Goal: Task Accomplishment & Management: Manage account settings

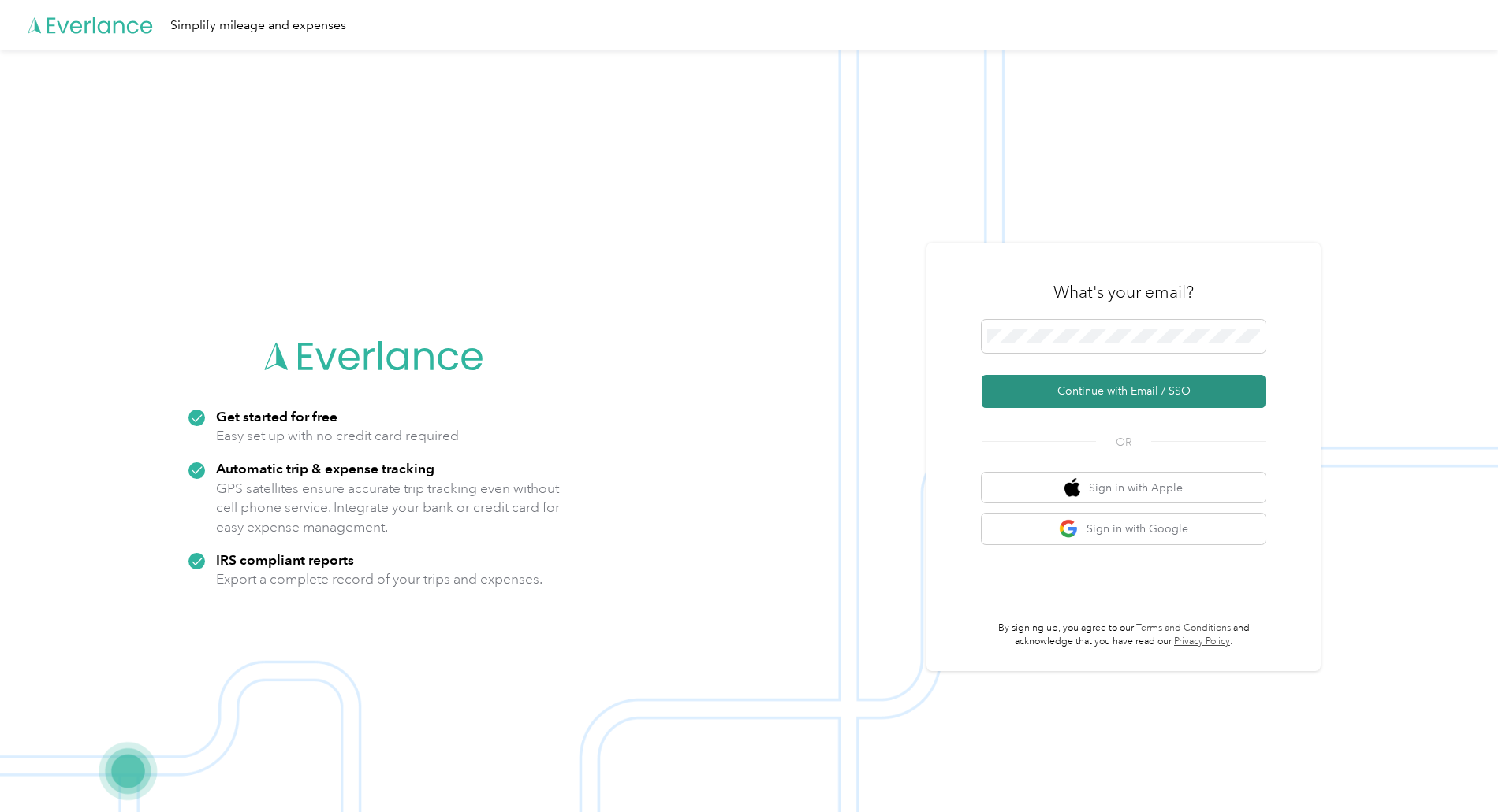
click at [1126, 389] on button "Continue with Email / SSO" at bounding box center [1123, 392] width 283 height 33
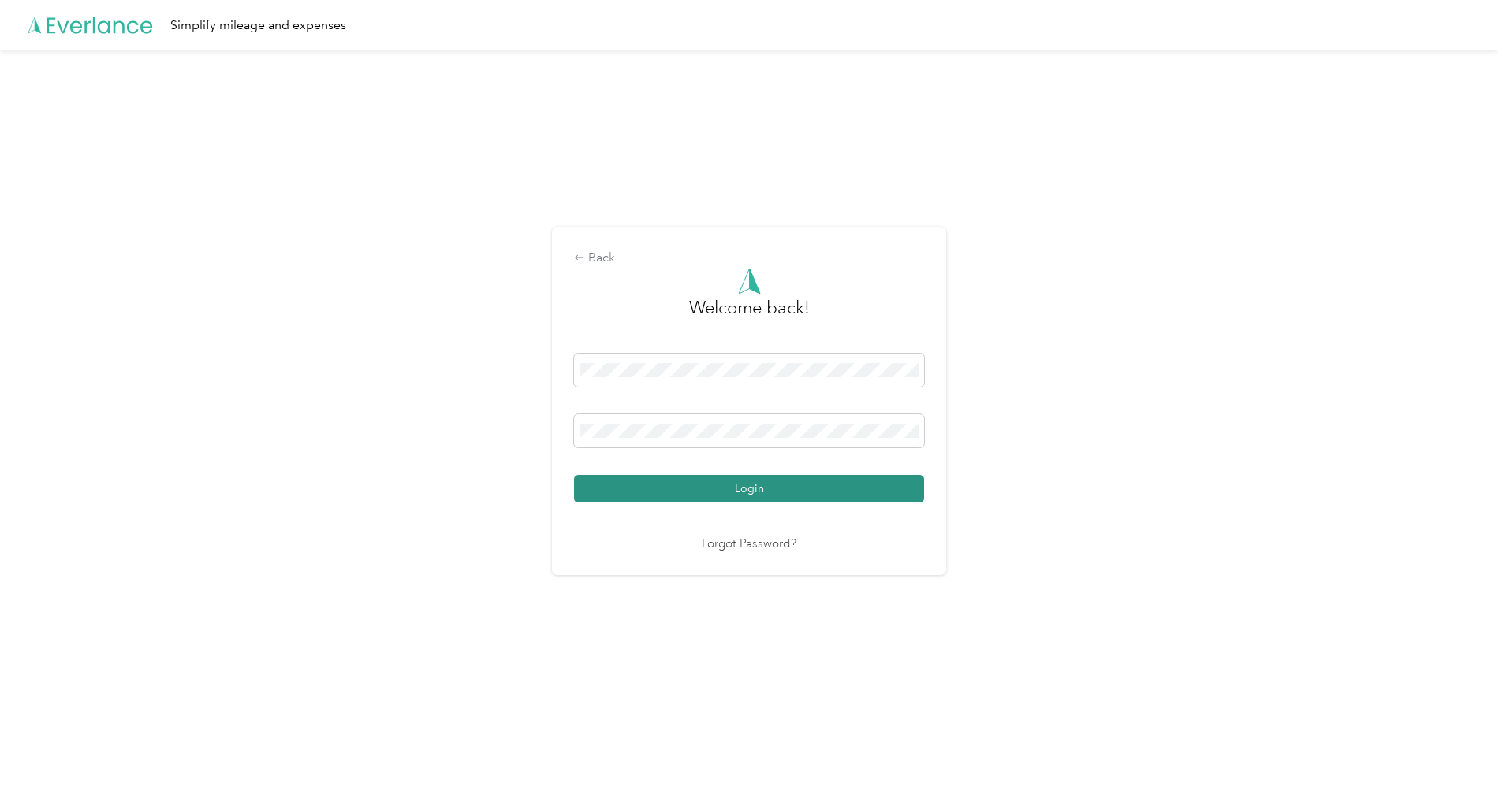
click at [732, 486] on button "Login" at bounding box center [749, 489] width 350 height 28
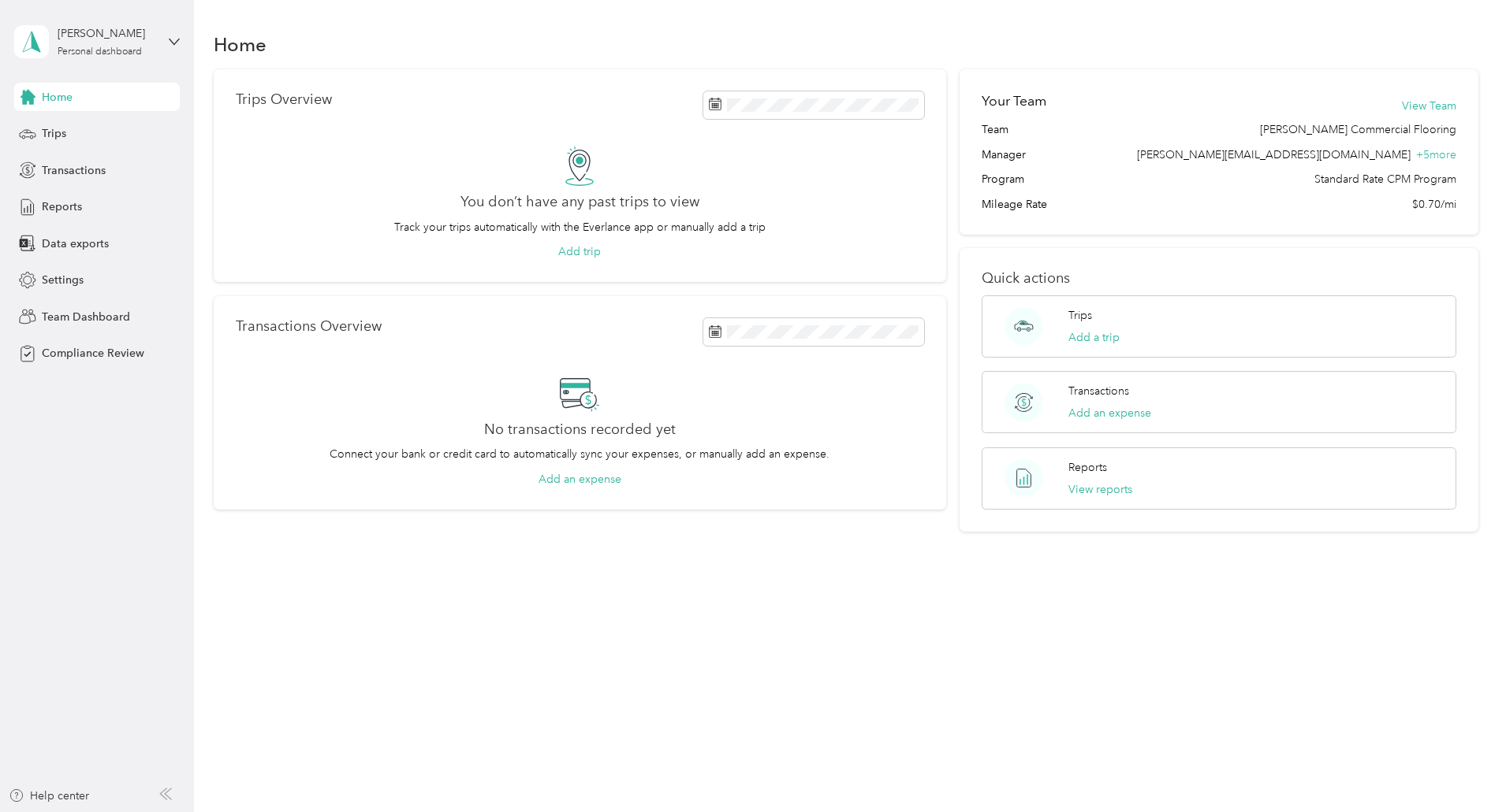
click at [512, 576] on div "Home Trips Overview You don’t have any past trips to view Track your trips auto…" at bounding box center [845, 308] width 1304 height 617
click at [187, 41] on aside "[PERSON_NAME] Personal dashboard Home Trips Transactions Reports Data exports S…" at bounding box center [97, 406] width 194 height 812
click at [177, 46] on icon at bounding box center [174, 41] width 11 height 11
click at [155, 134] on div "Team dashboard" at bounding box center [179, 130] width 310 height 28
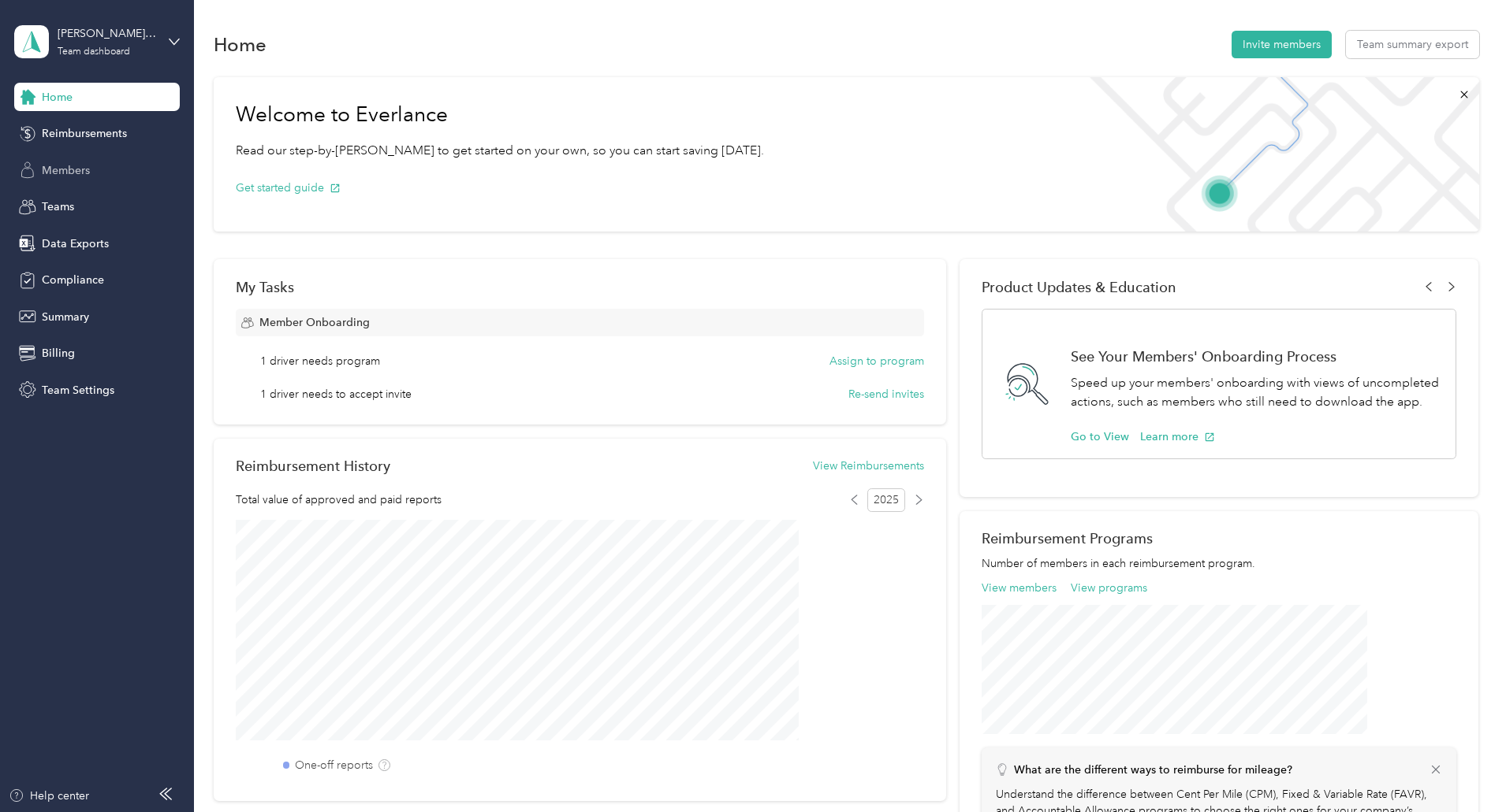
click at [107, 172] on div "Members" at bounding box center [97, 170] width 166 height 29
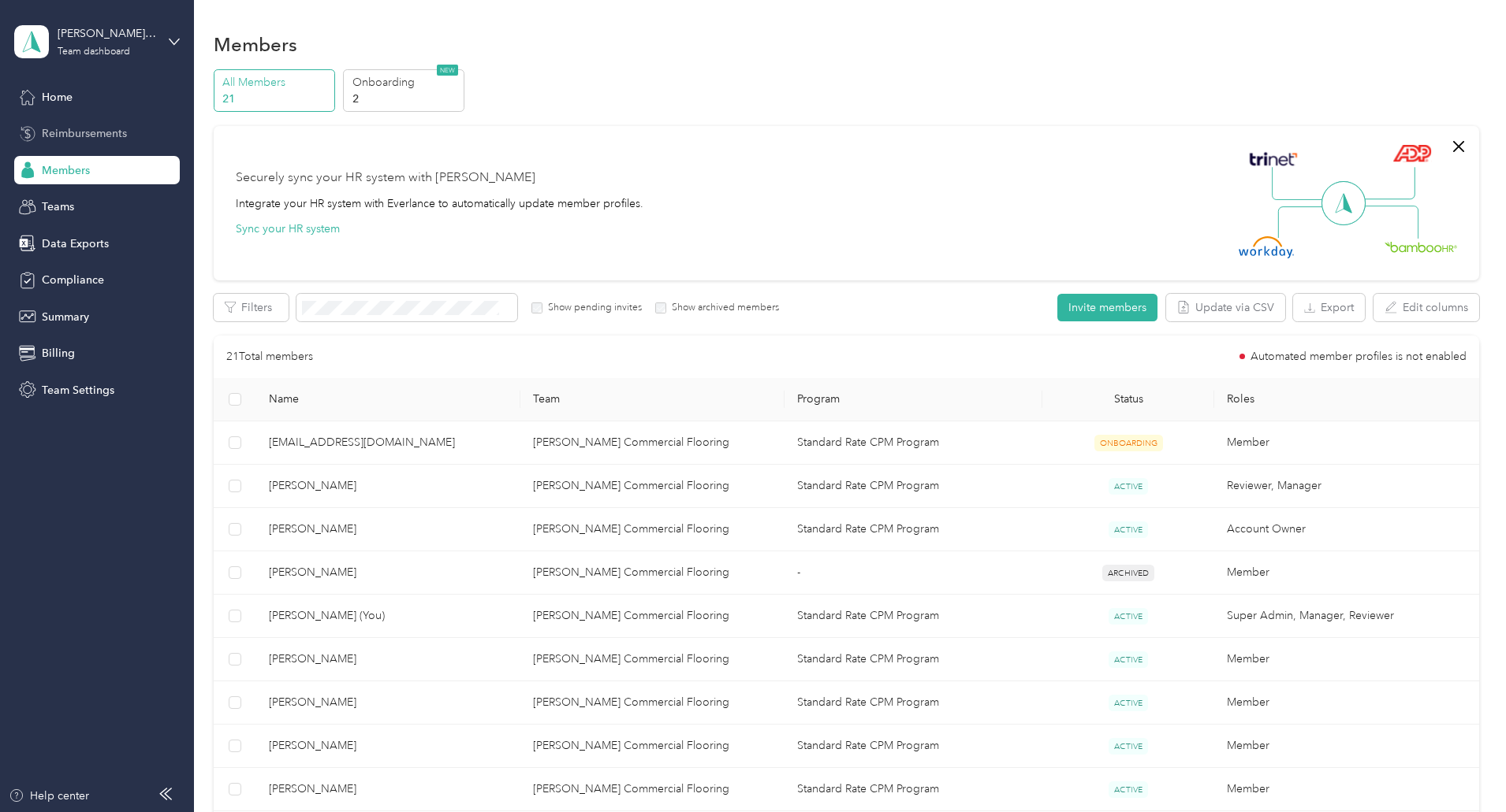
click at [118, 135] on span "Reimbursements" at bounding box center [84, 133] width 86 height 17
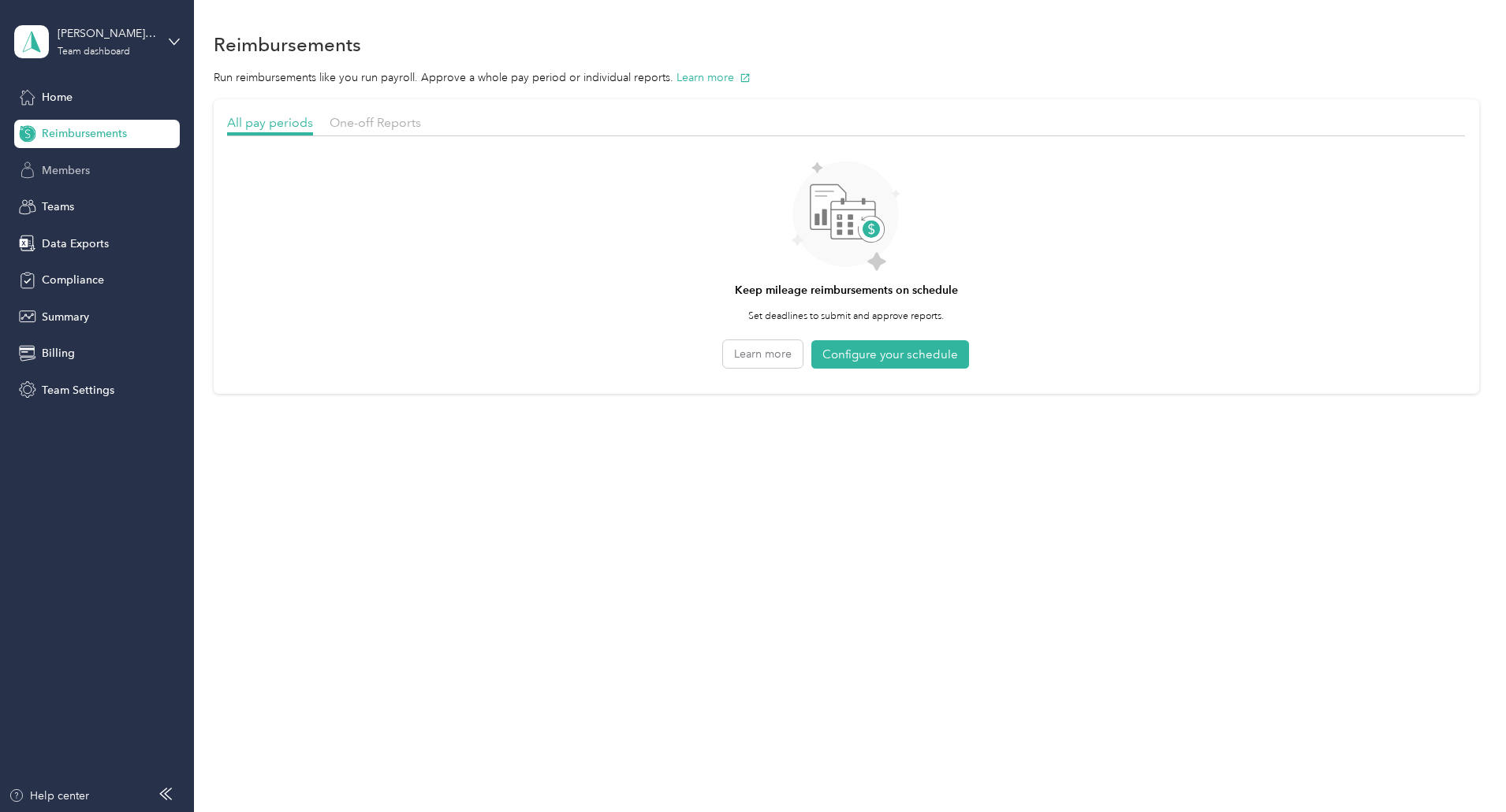
click at [83, 164] on span "Members" at bounding box center [65, 171] width 48 height 17
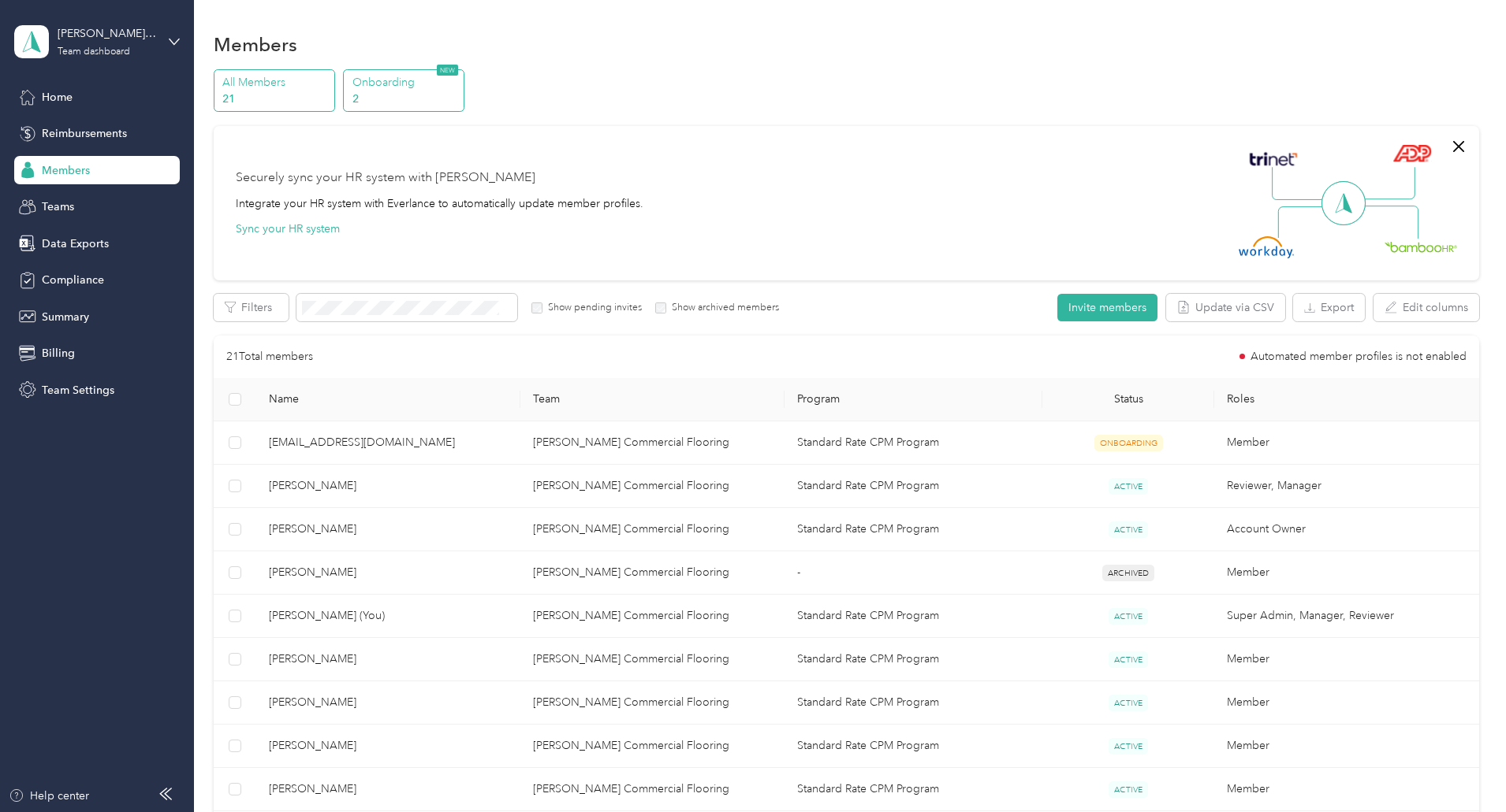
click at [460, 103] on p "2" at bounding box center [406, 99] width 108 height 17
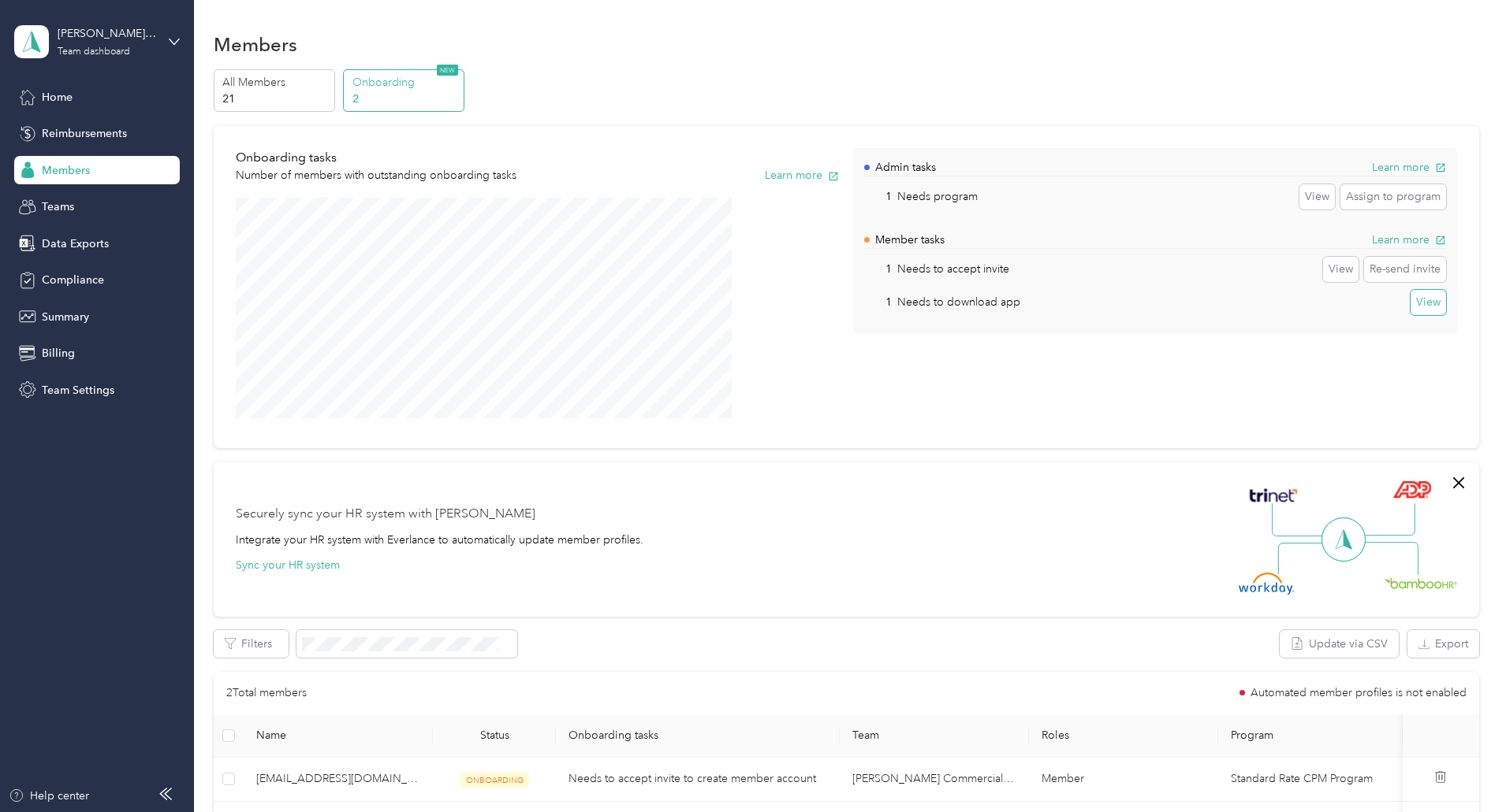
click at [1410, 305] on button "View" at bounding box center [1428, 302] width 36 height 25
click at [1323, 279] on button "View" at bounding box center [1340, 269] width 36 height 25
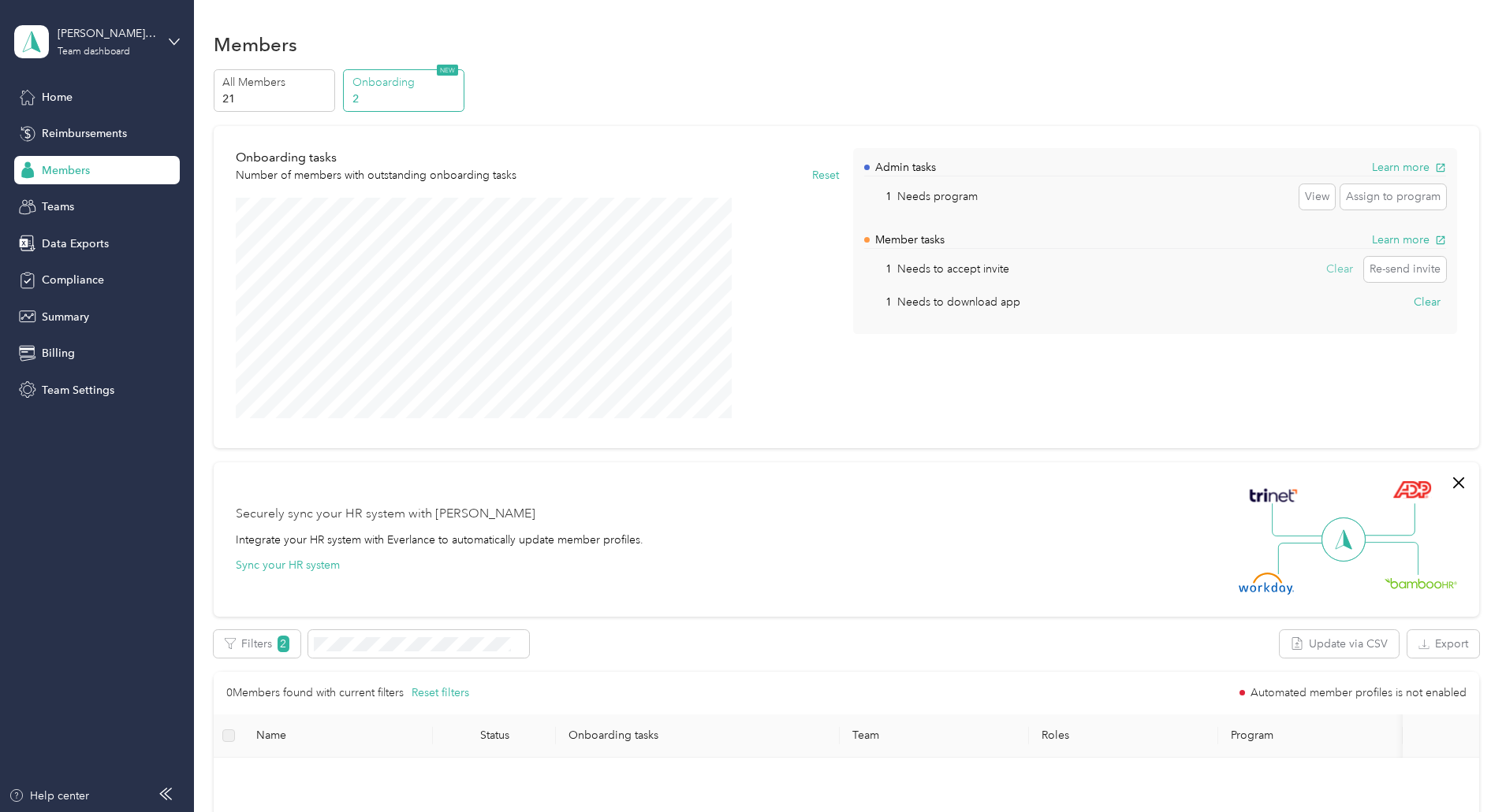
click at [1320, 269] on button "Clear" at bounding box center [1339, 269] width 38 height 25
click at [1408, 299] on button "Clear" at bounding box center [1426, 302] width 38 height 25
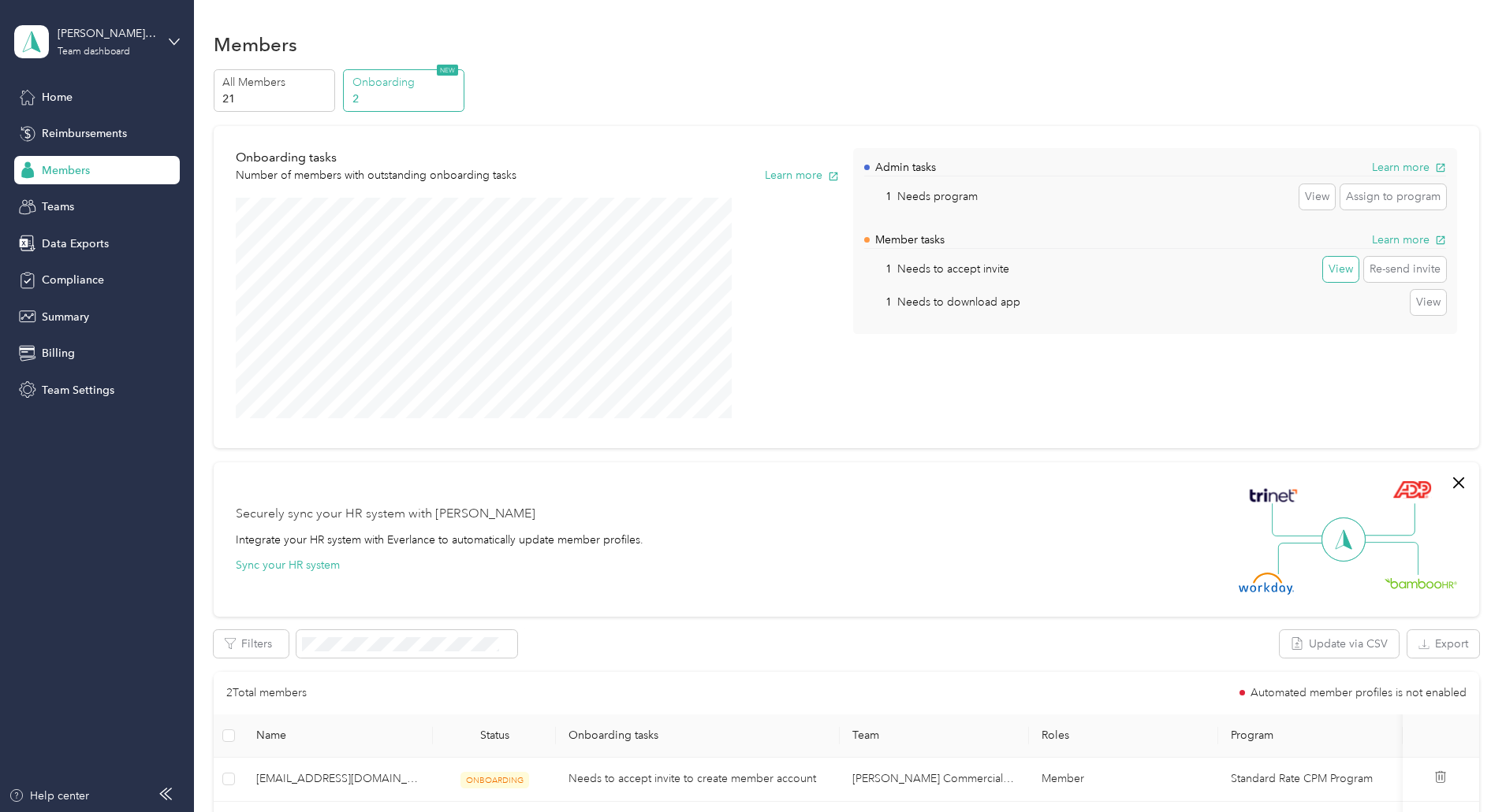
click at [1323, 278] on button "View" at bounding box center [1340, 269] width 36 height 25
click at [1320, 276] on button "Clear" at bounding box center [1339, 269] width 38 height 25
click at [1323, 275] on button "View" at bounding box center [1340, 269] width 36 height 25
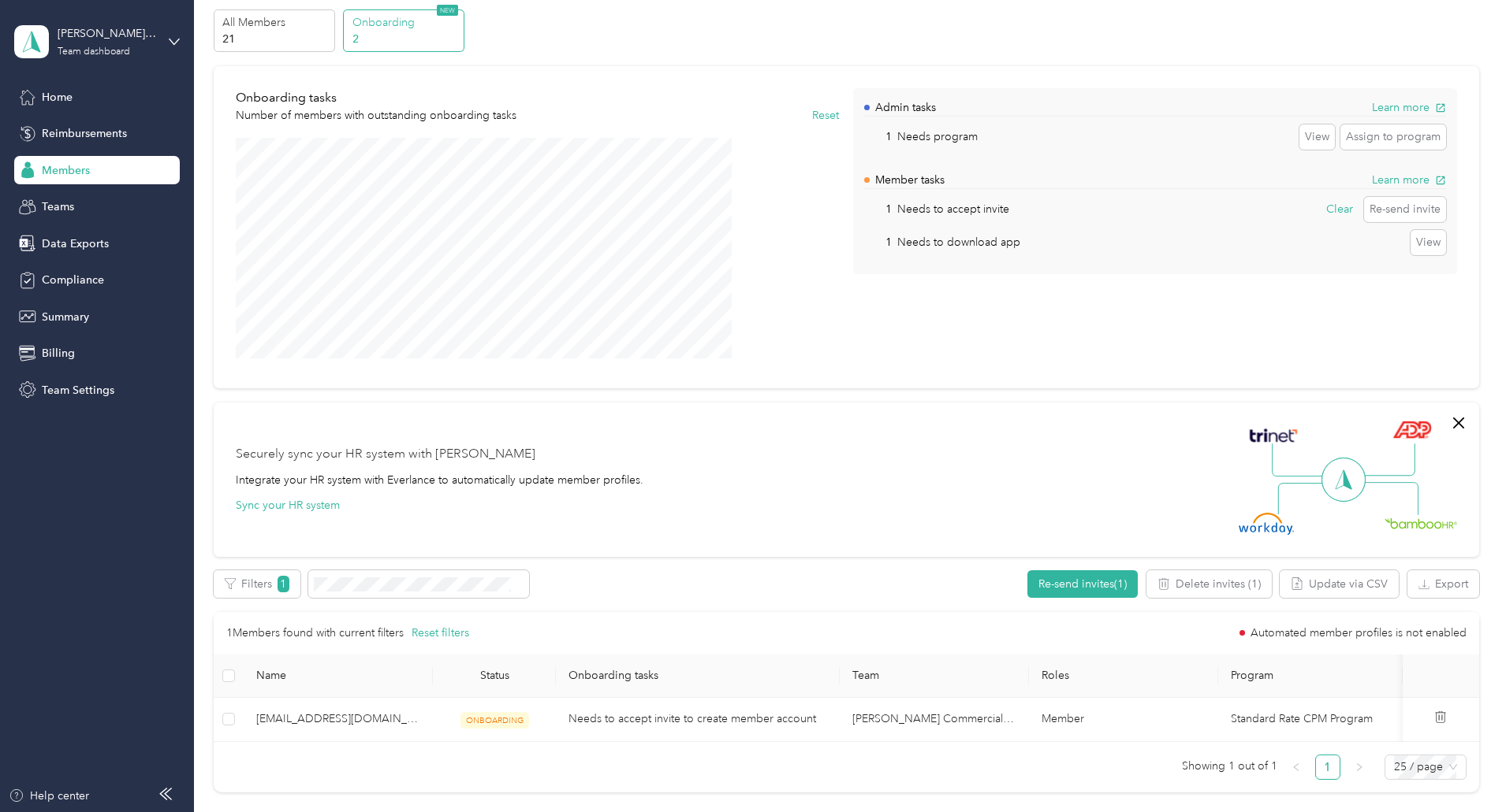
scroll to position [236, 0]
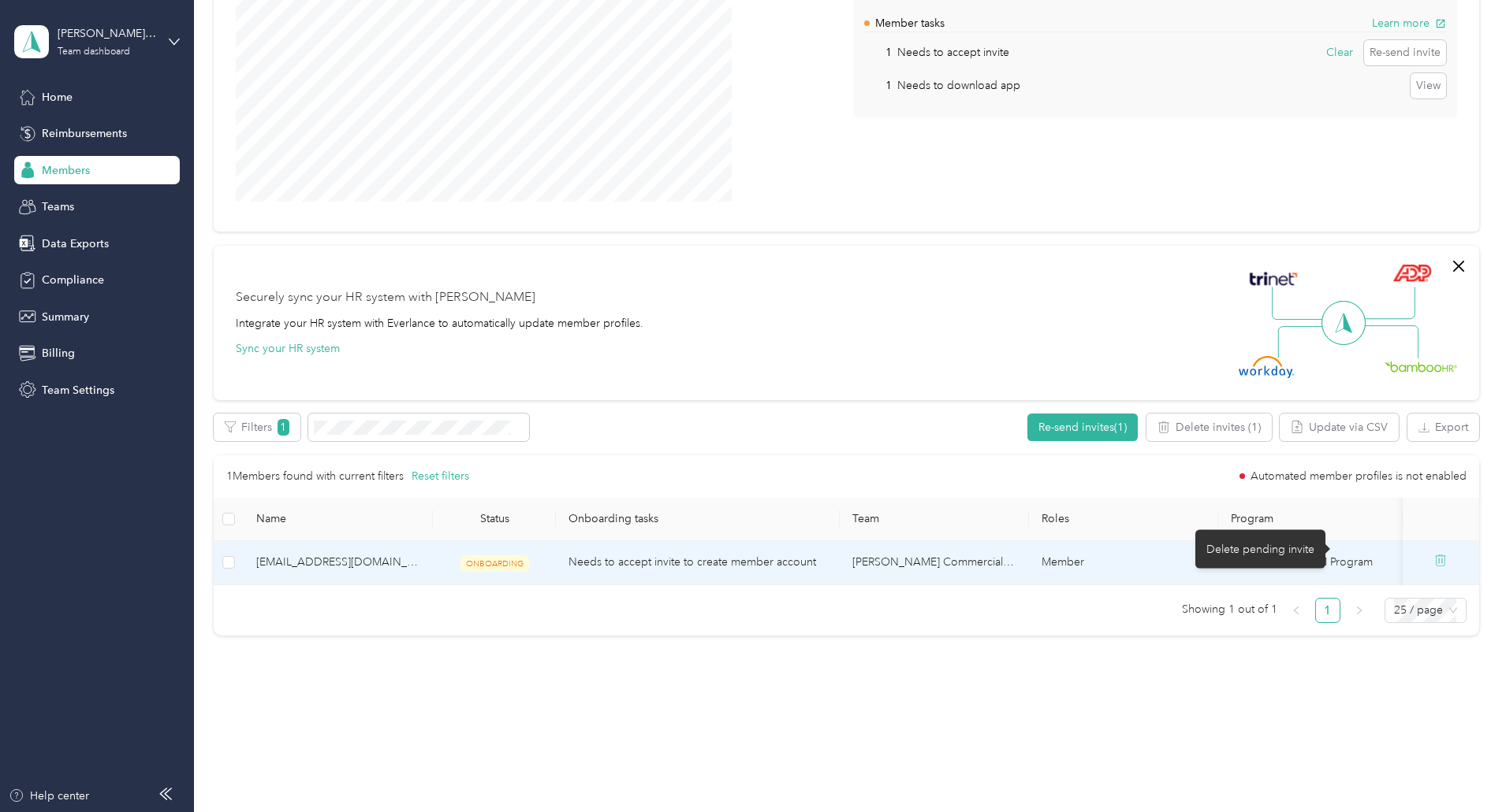
click at [1434, 554] on icon at bounding box center [1441, 560] width 13 height 13
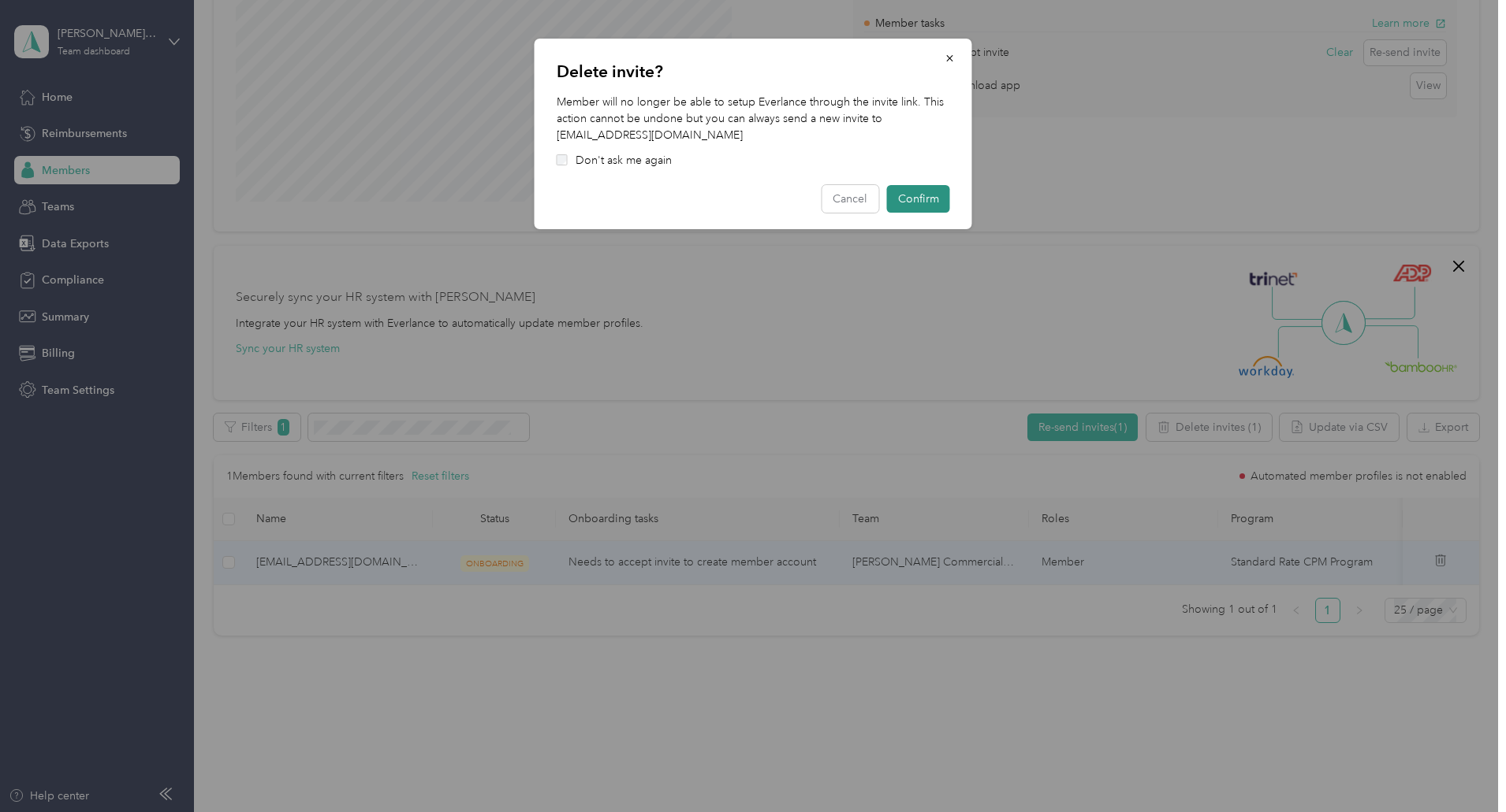
click at [933, 204] on button "Confirm" at bounding box center [918, 199] width 63 height 28
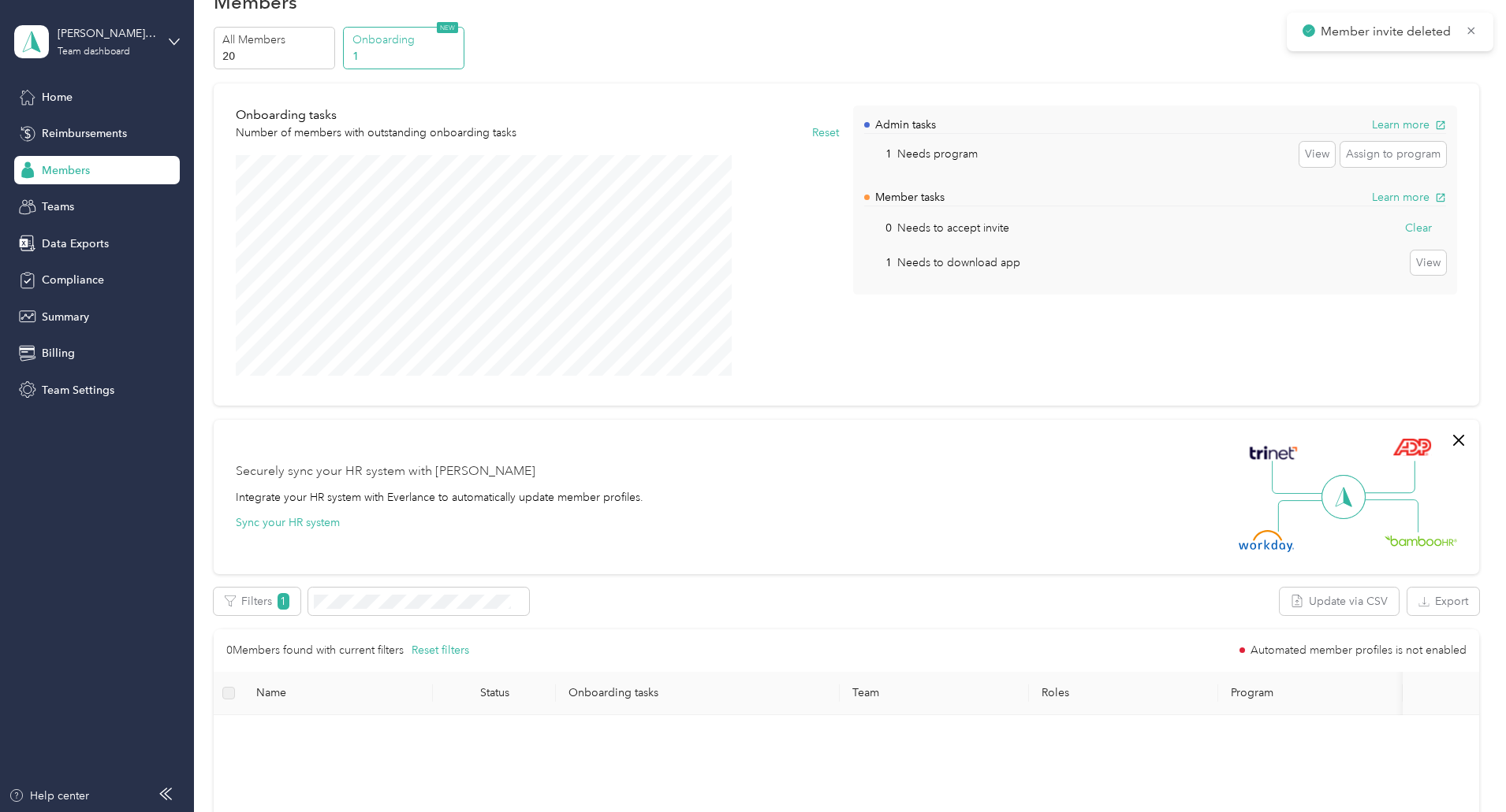
scroll to position [0, 0]
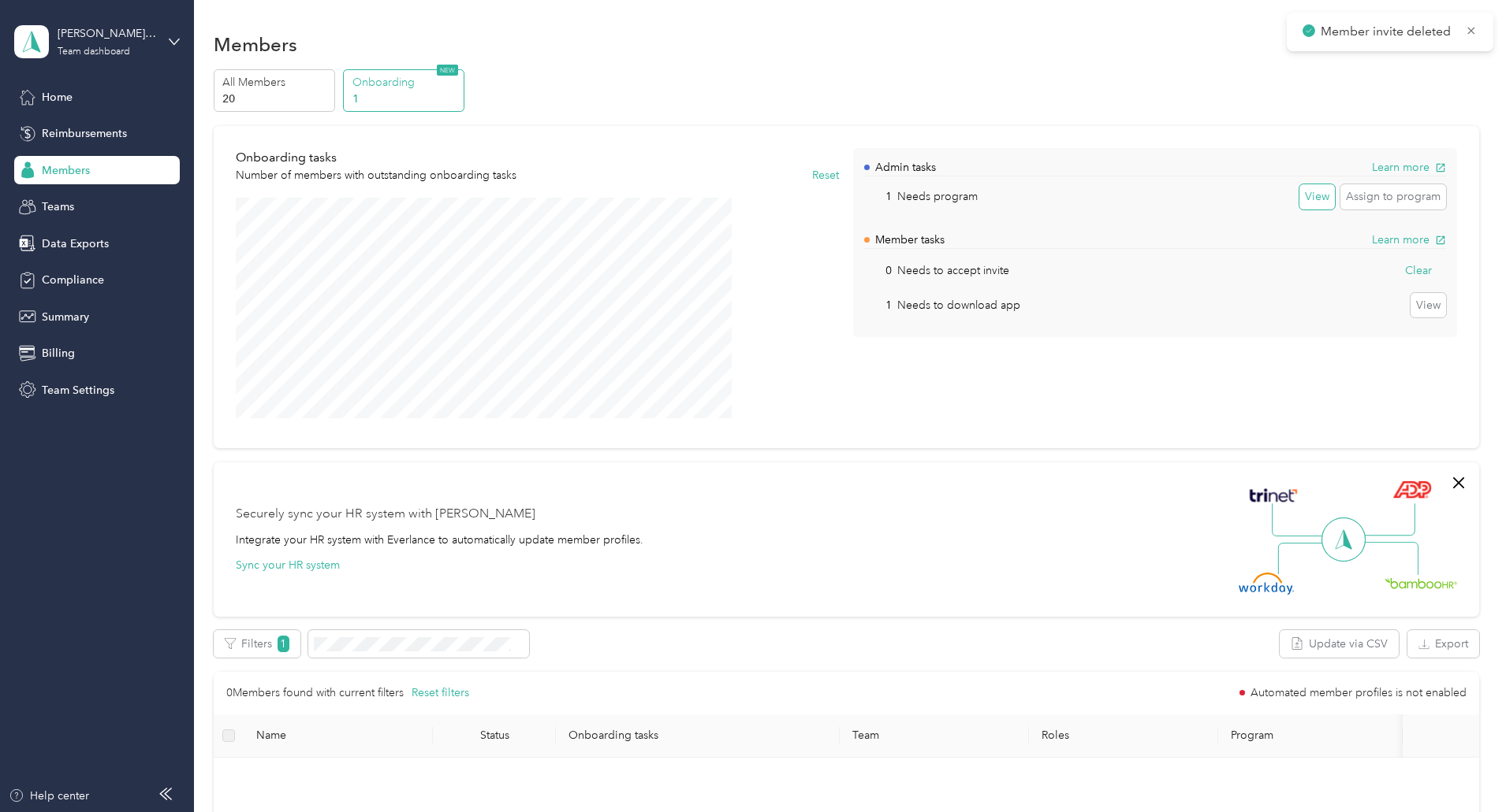
click at [1299, 200] on button "View" at bounding box center [1316, 197] width 36 height 25
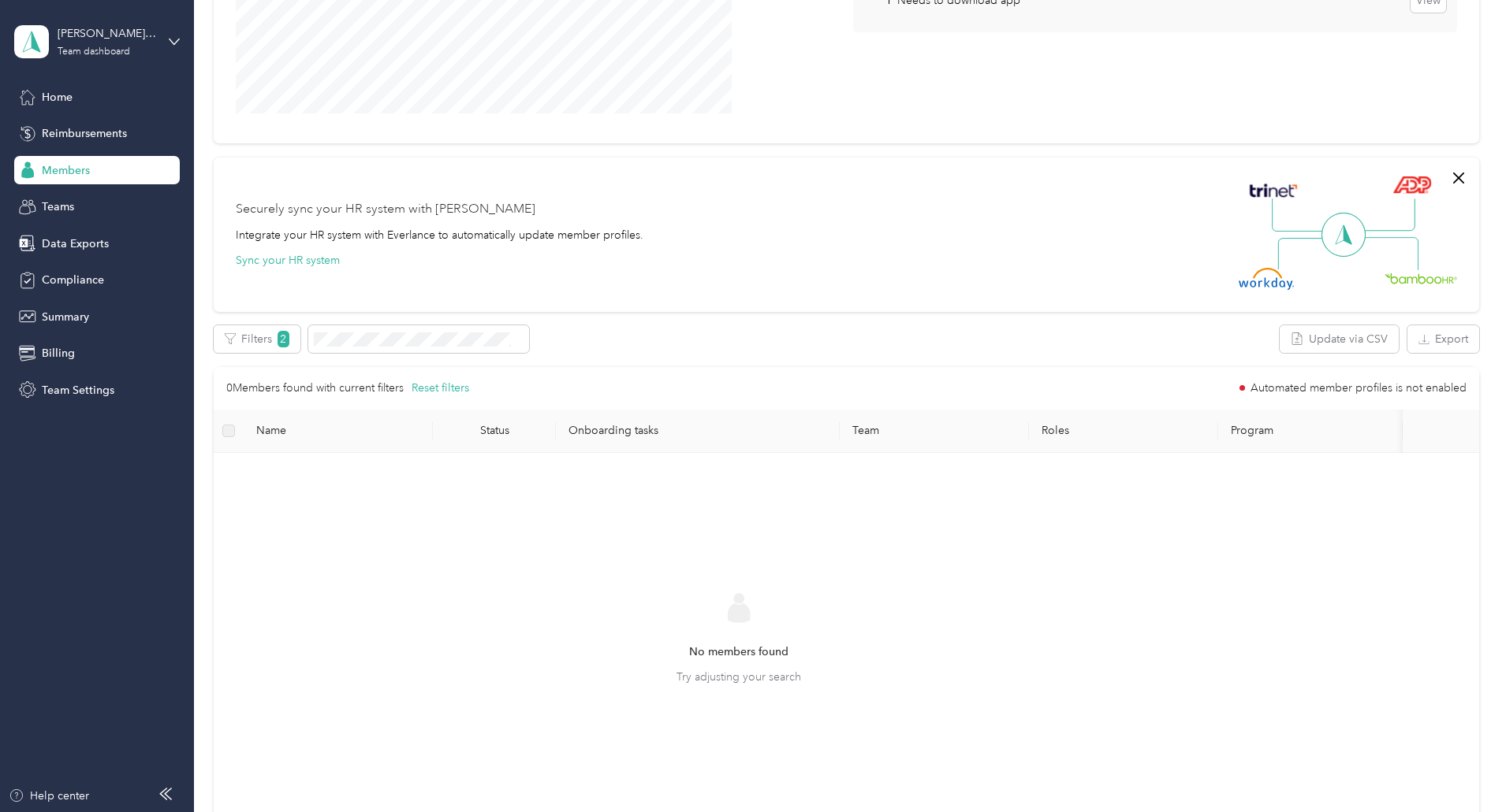
scroll to position [79, 0]
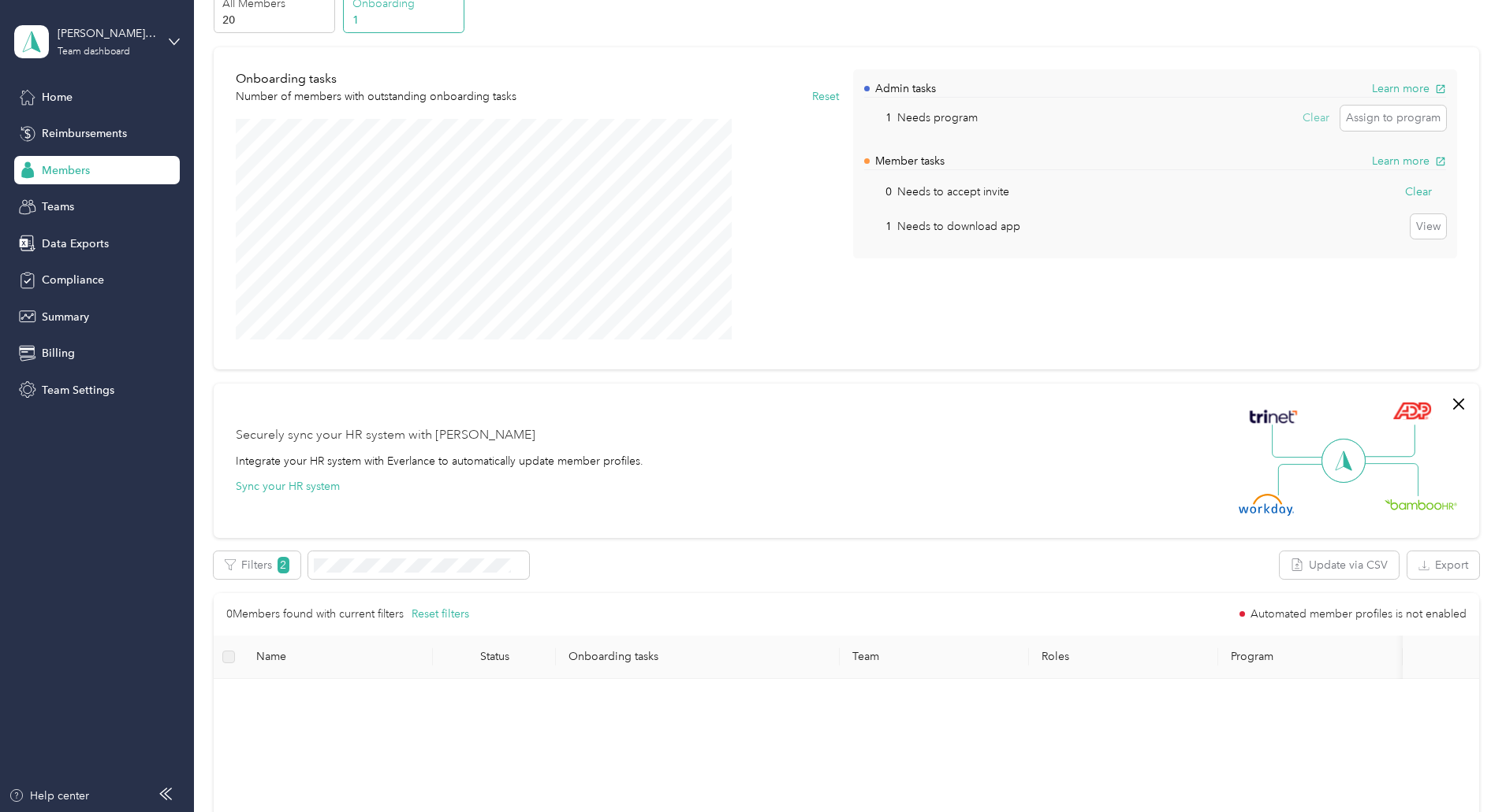
click at [1297, 117] on button "Clear" at bounding box center [1316, 118] width 38 height 25
click at [1410, 224] on button "View" at bounding box center [1428, 226] width 36 height 25
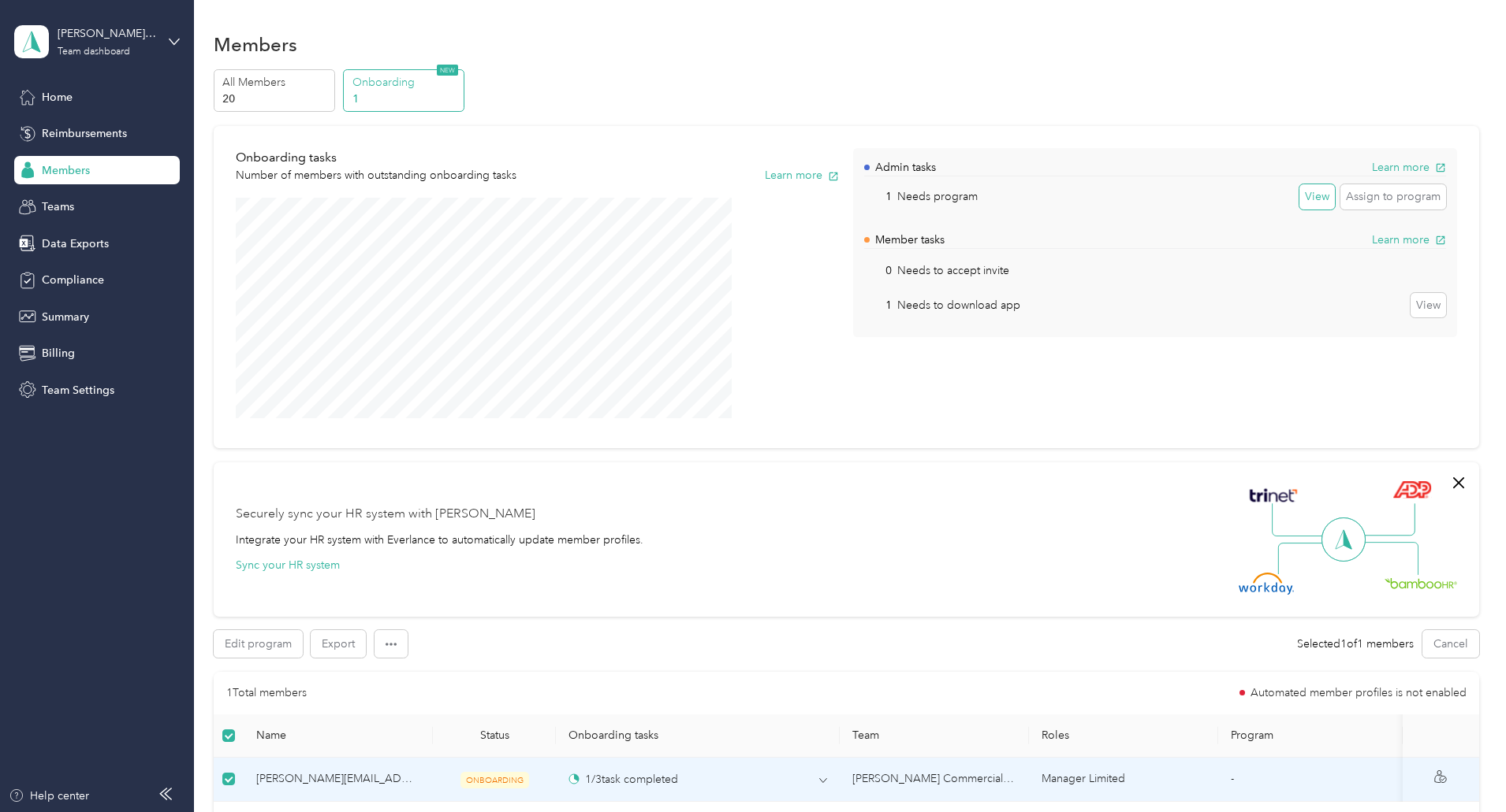
click at [1299, 200] on button "View" at bounding box center [1316, 197] width 36 height 25
click at [1297, 193] on div "Clear Assign to program" at bounding box center [1372, 197] width 149 height 25
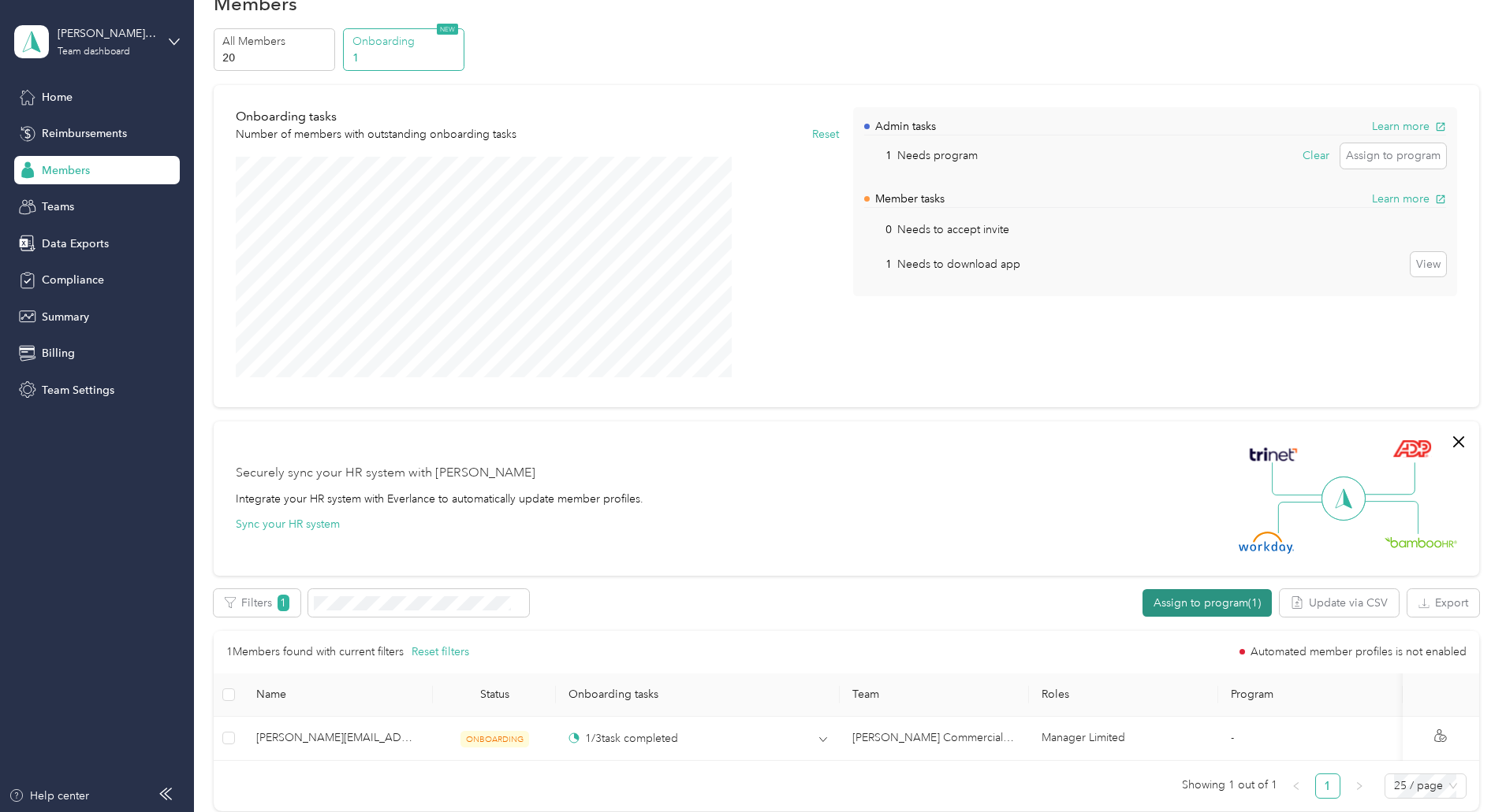
scroll to position [79, 0]
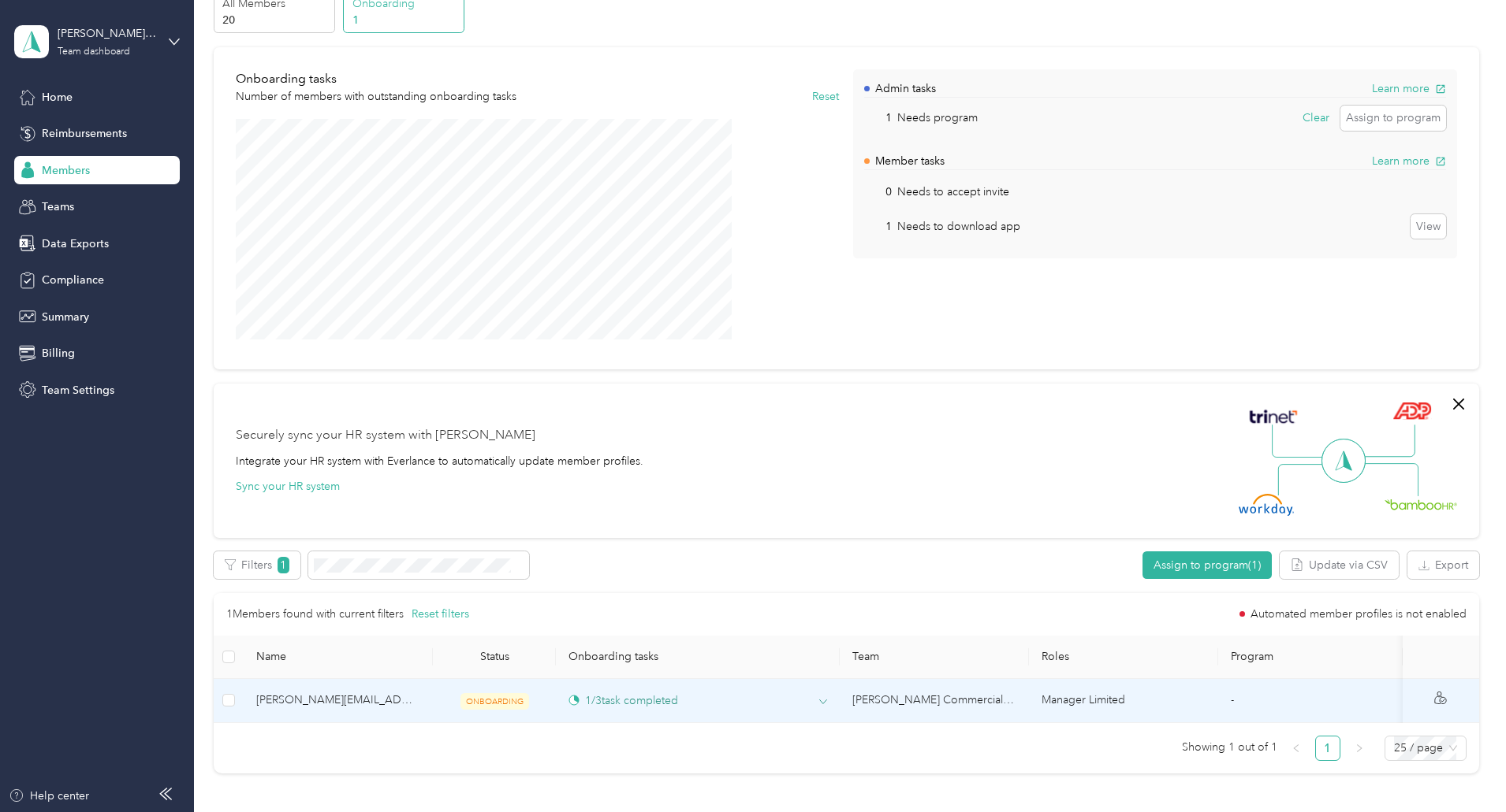
click at [822, 694] on div "1 / 3 task completed" at bounding box center [697, 701] width 259 height 17
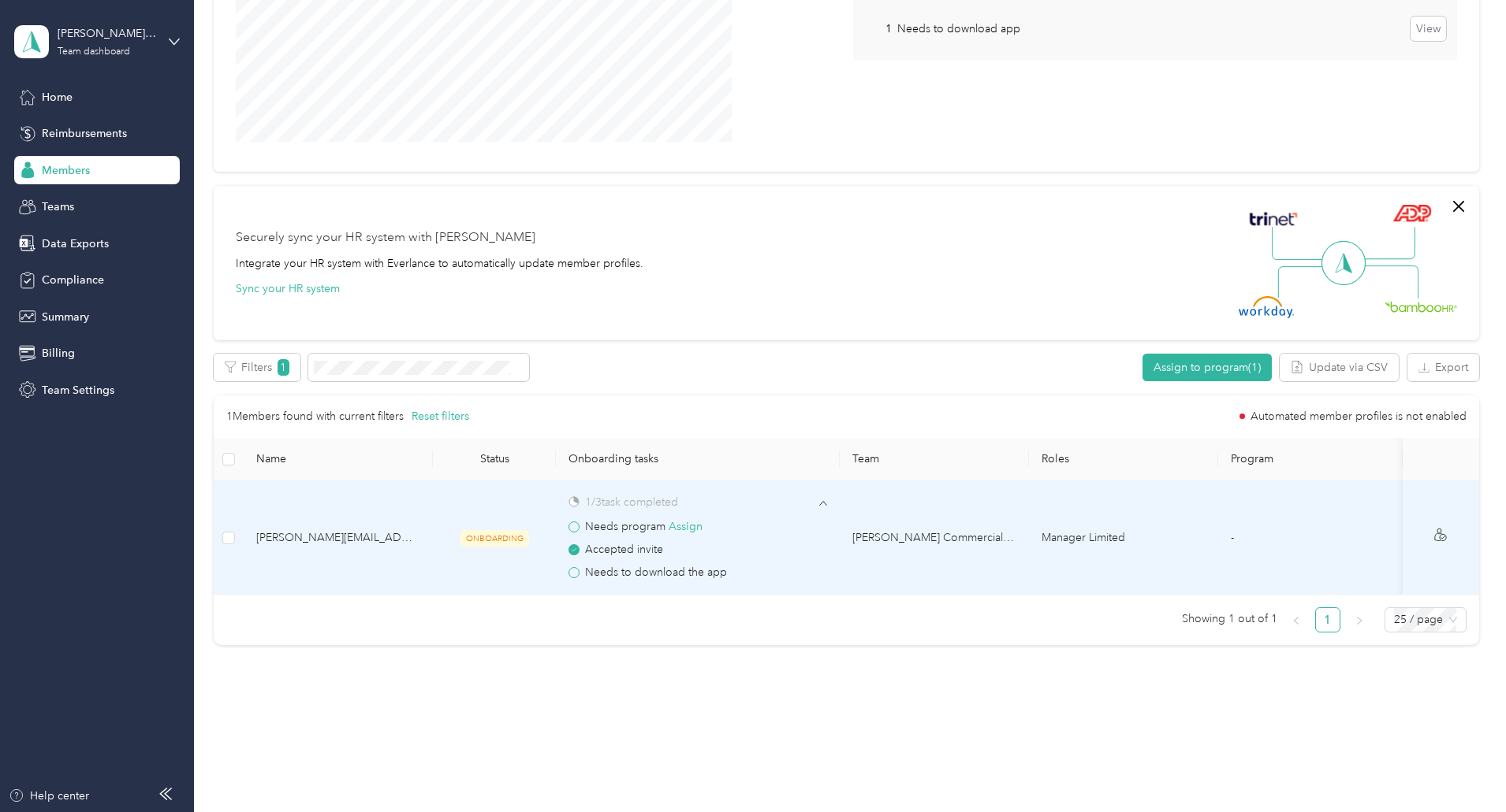
scroll to position [298, 0]
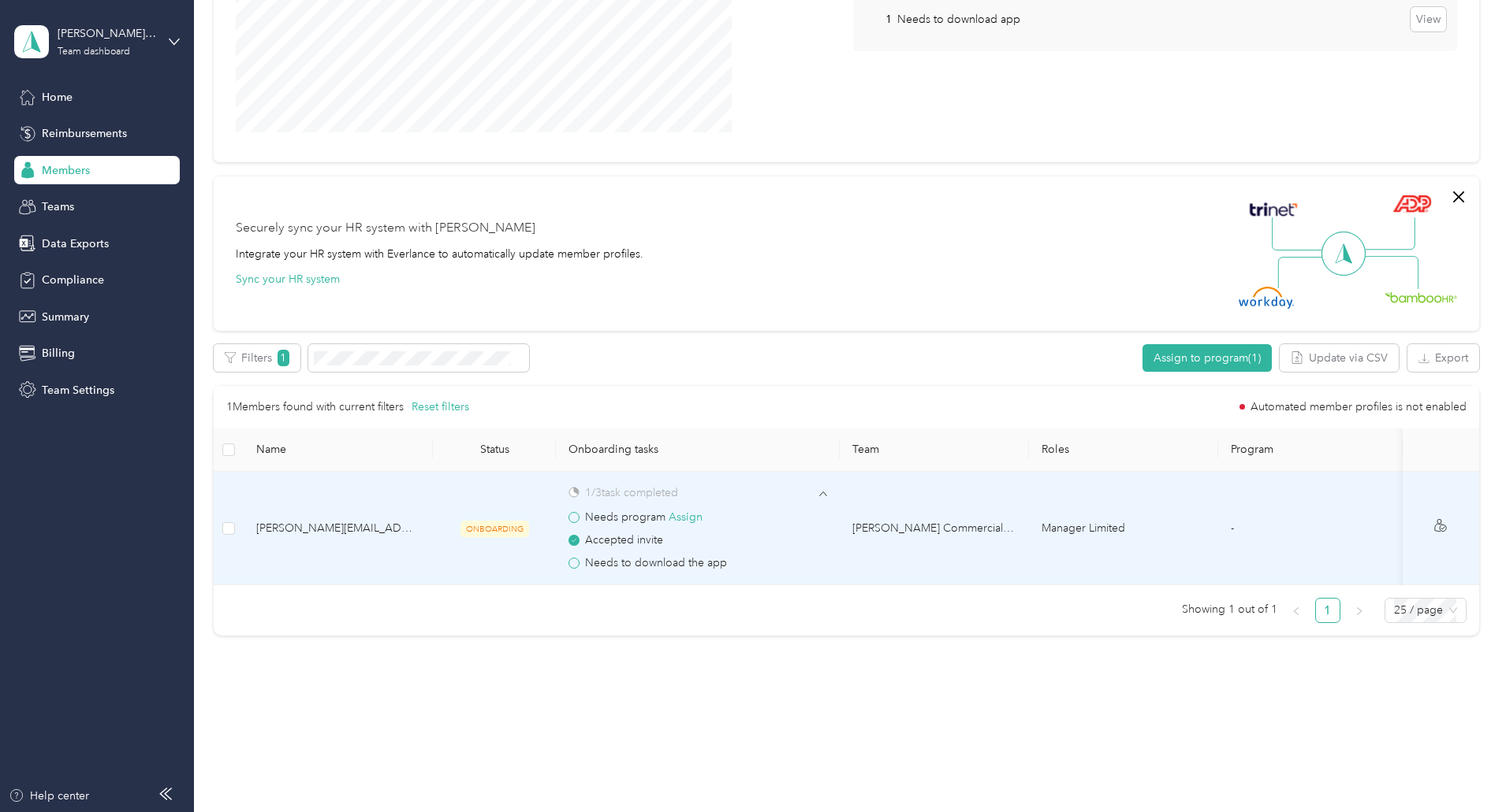
click at [580, 558] on span at bounding box center [574, 564] width 11 height 11
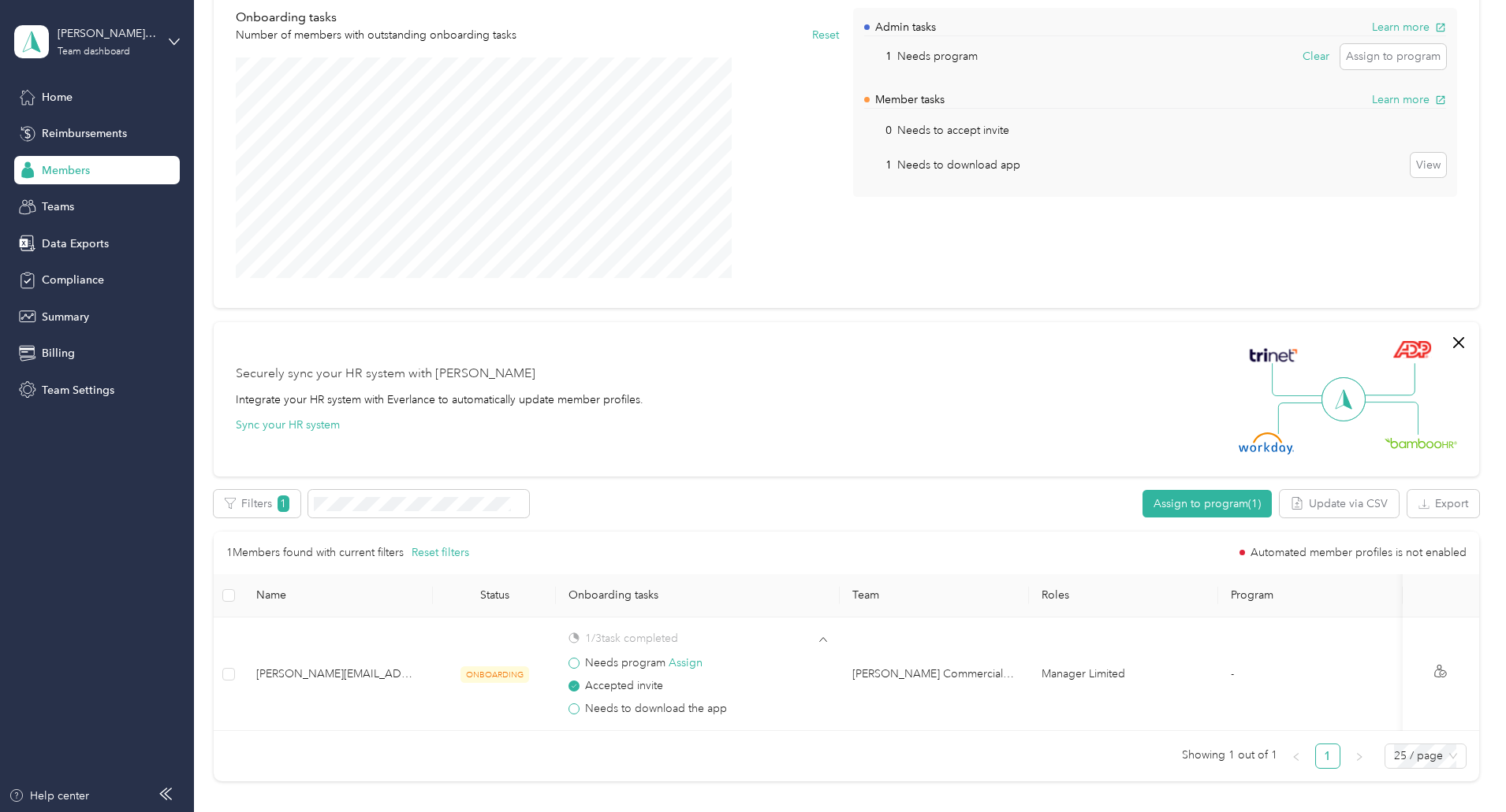
scroll to position [62, 0]
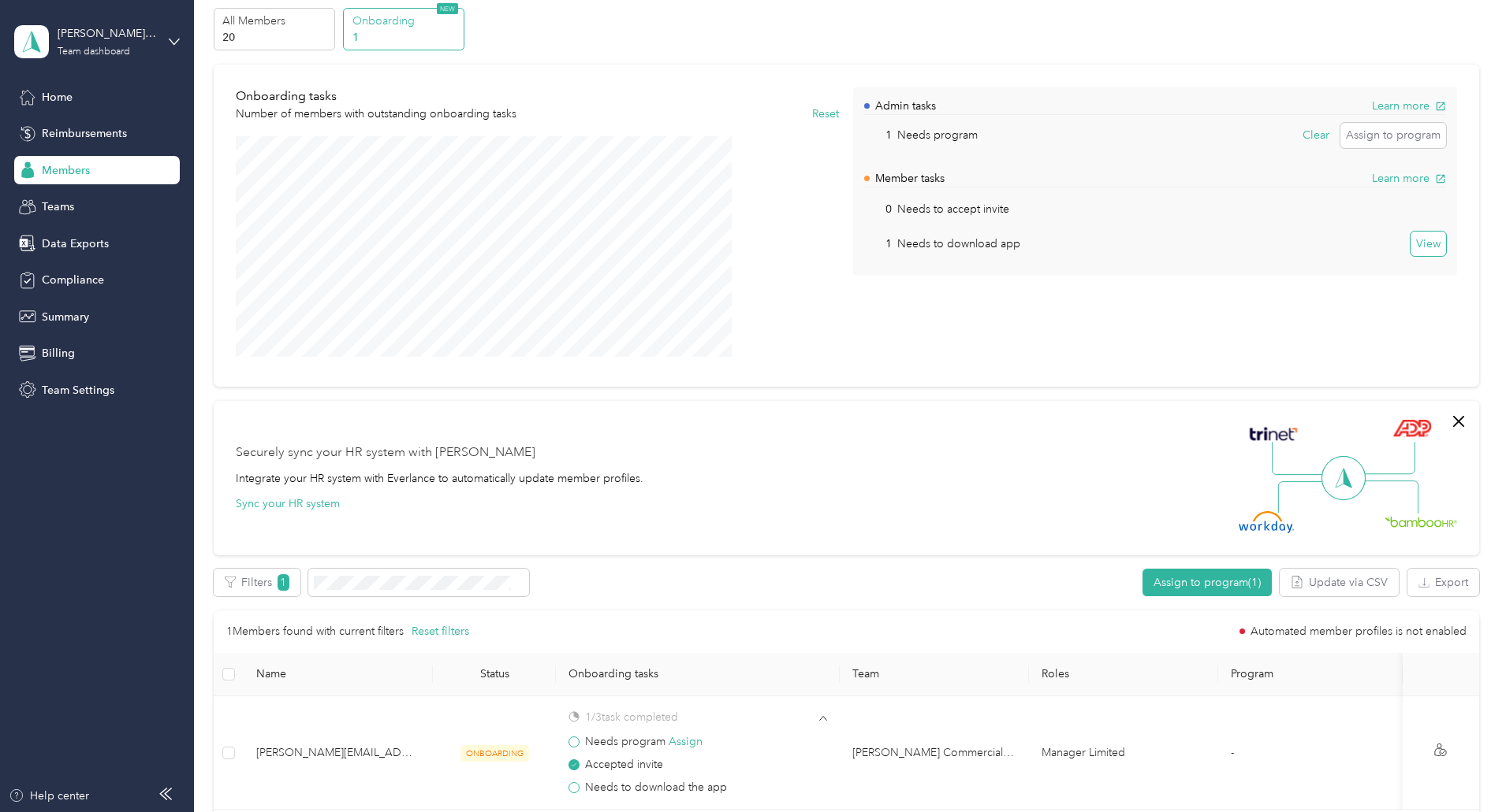
click at [1410, 234] on button "View" at bounding box center [1428, 244] width 36 height 25
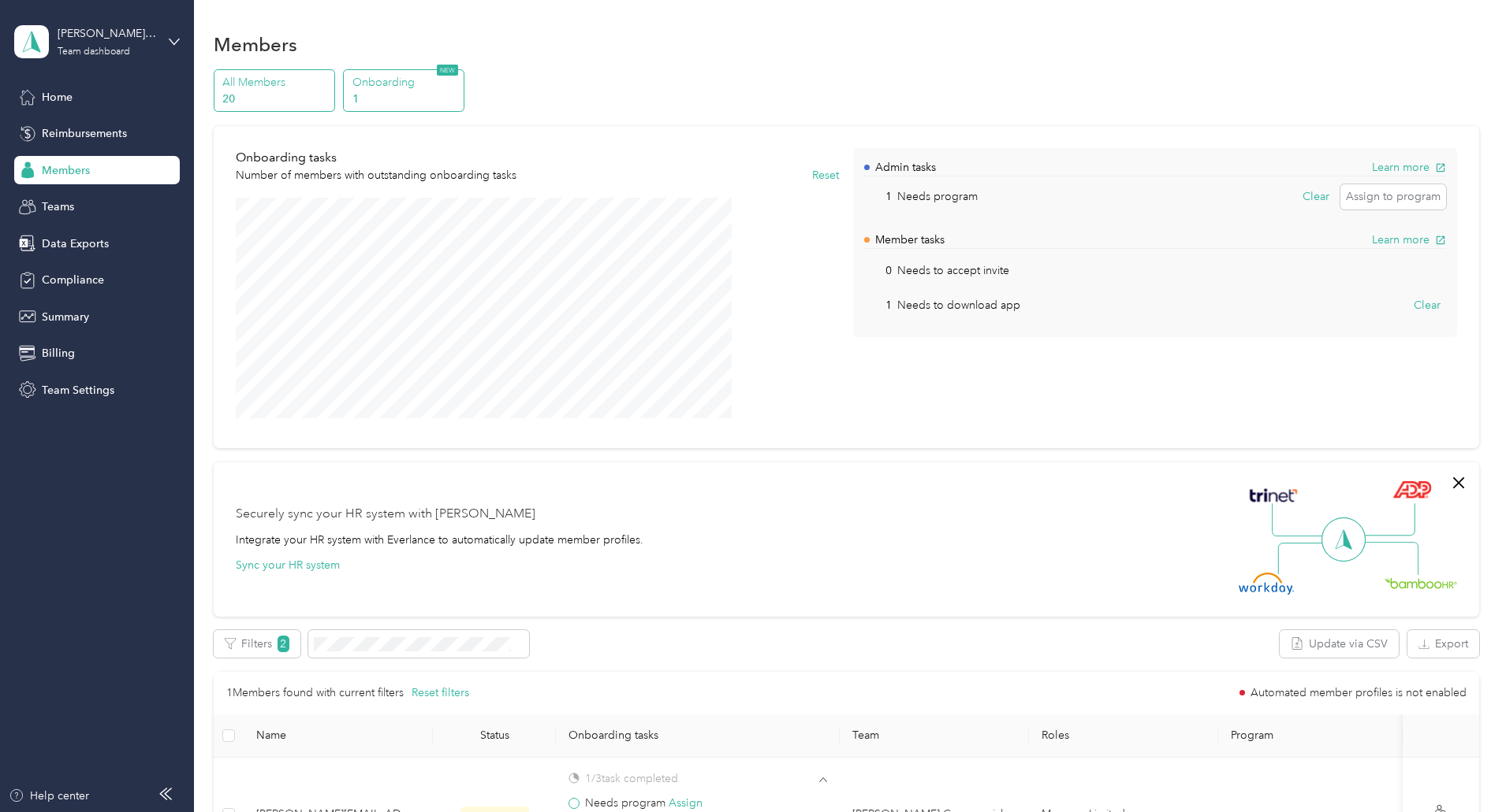
click at [329, 84] on p "All Members" at bounding box center [276, 83] width 108 height 17
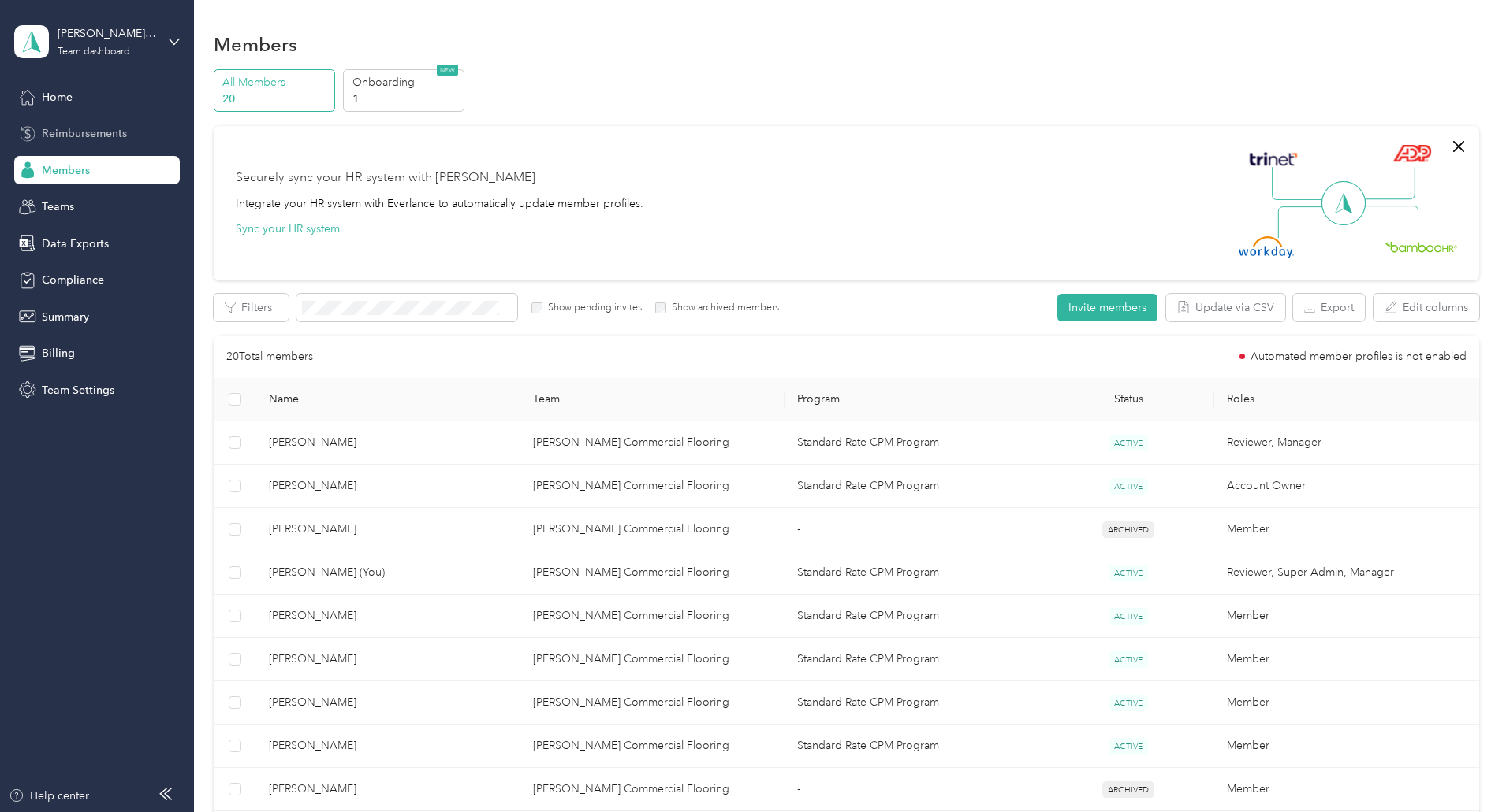
click at [89, 136] on span "Reimbursements" at bounding box center [84, 133] width 86 height 17
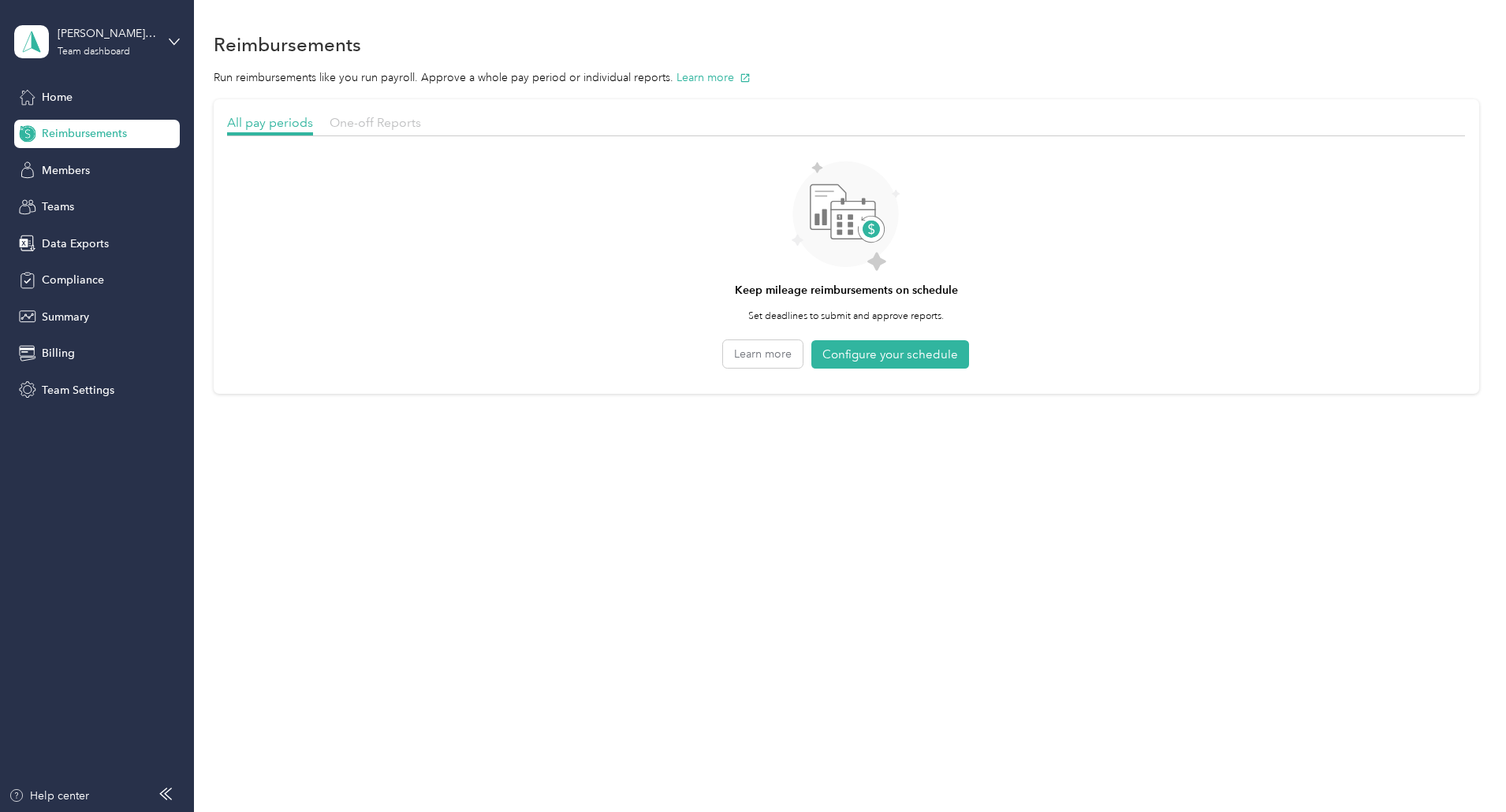
click at [421, 125] on span "One-off Reports" at bounding box center [374, 122] width 91 height 15
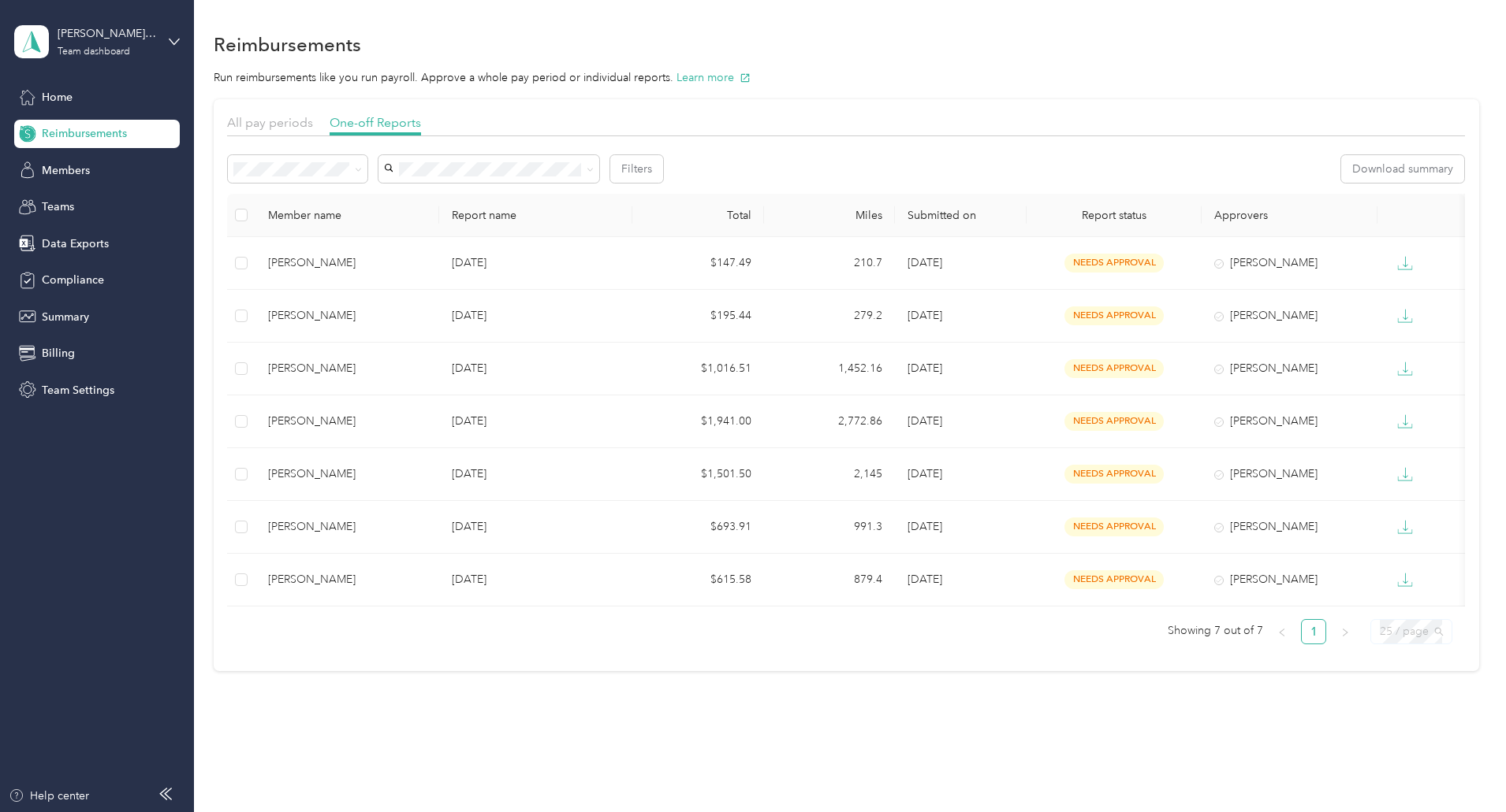
click at [1380, 636] on span "25 / page" at bounding box center [1411, 632] width 63 height 24
click at [1420, 493] on div "All pay periods One-off Reports Filters Download summary Member name Report nam…" at bounding box center [845, 385] width 1265 height 572
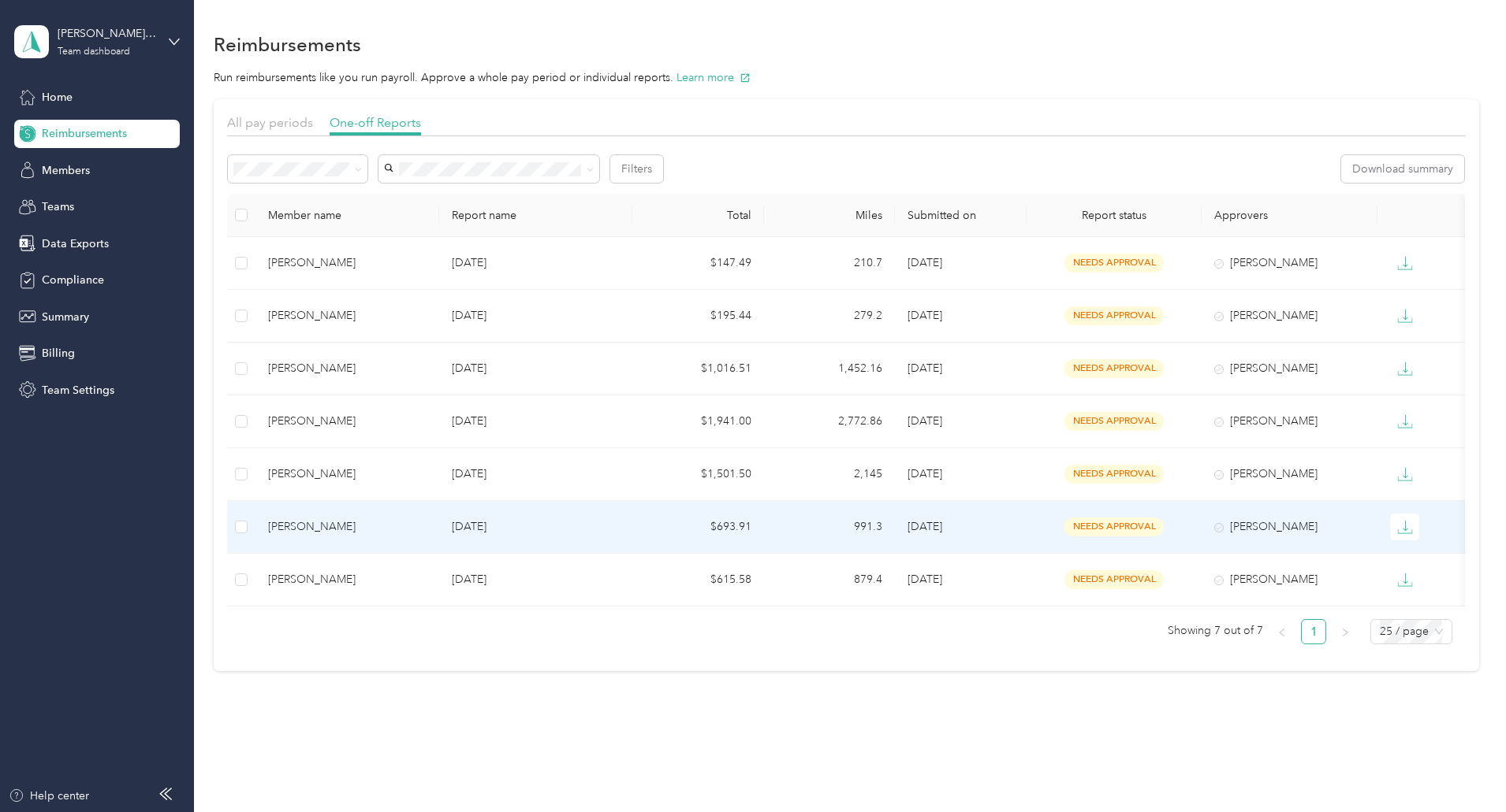
scroll to position [33, 0]
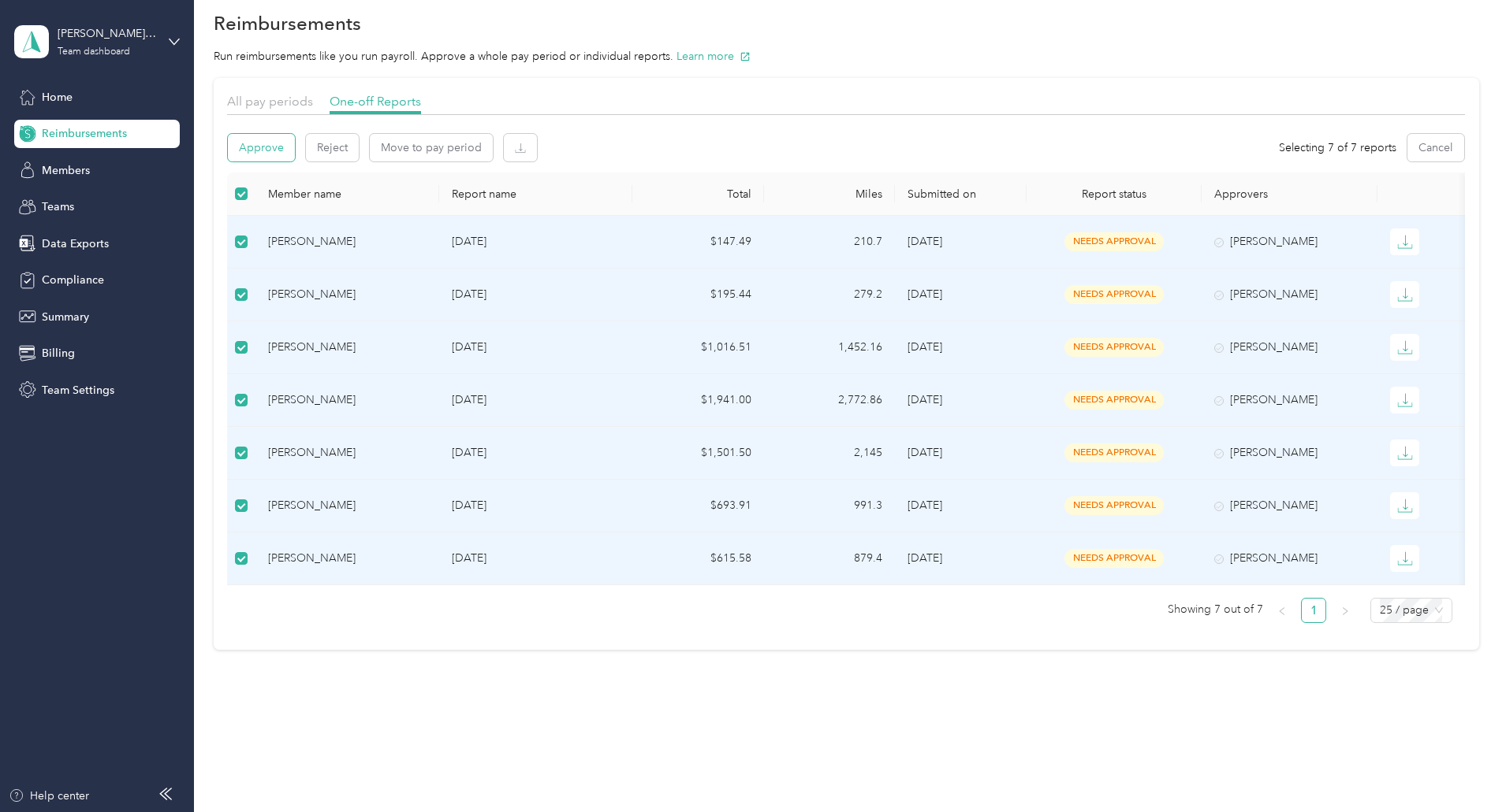
click at [294, 143] on button "Approve" at bounding box center [261, 148] width 67 height 28
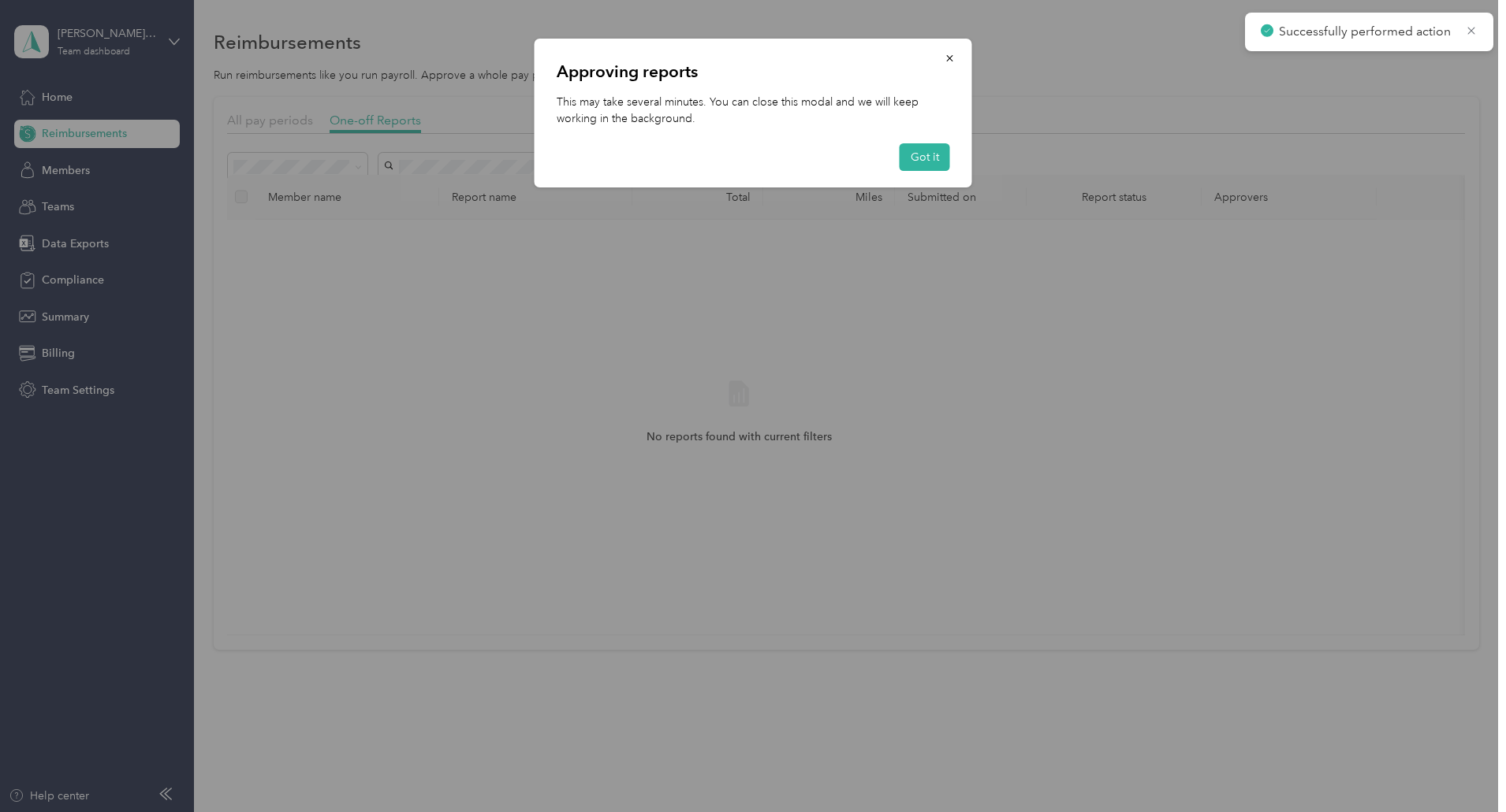
scroll to position [14, 0]
click at [936, 150] on button "Got it" at bounding box center [925, 157] width 51 height 28
